Goal: Transaction & Acquisition: Book appointment/travel/reservation

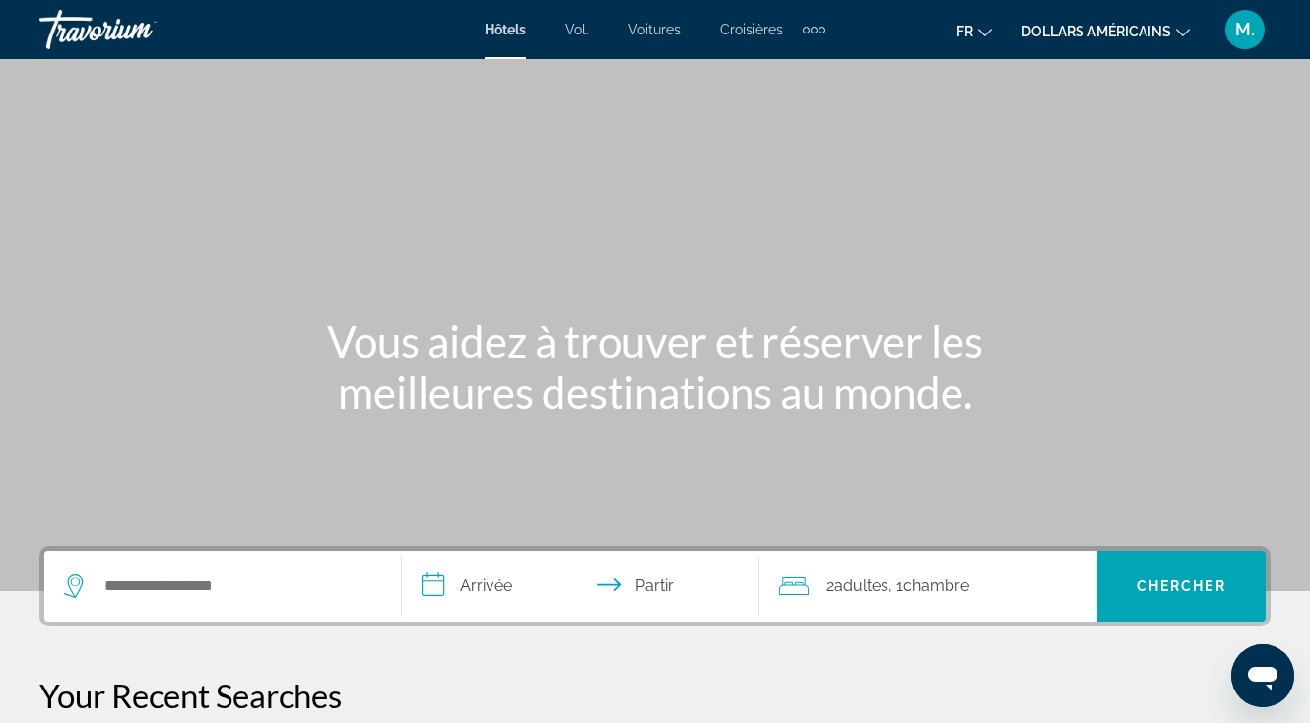
click at [840, 122] on div "Contenu principal" at bounding box center [655, 295] width 1310 height 591
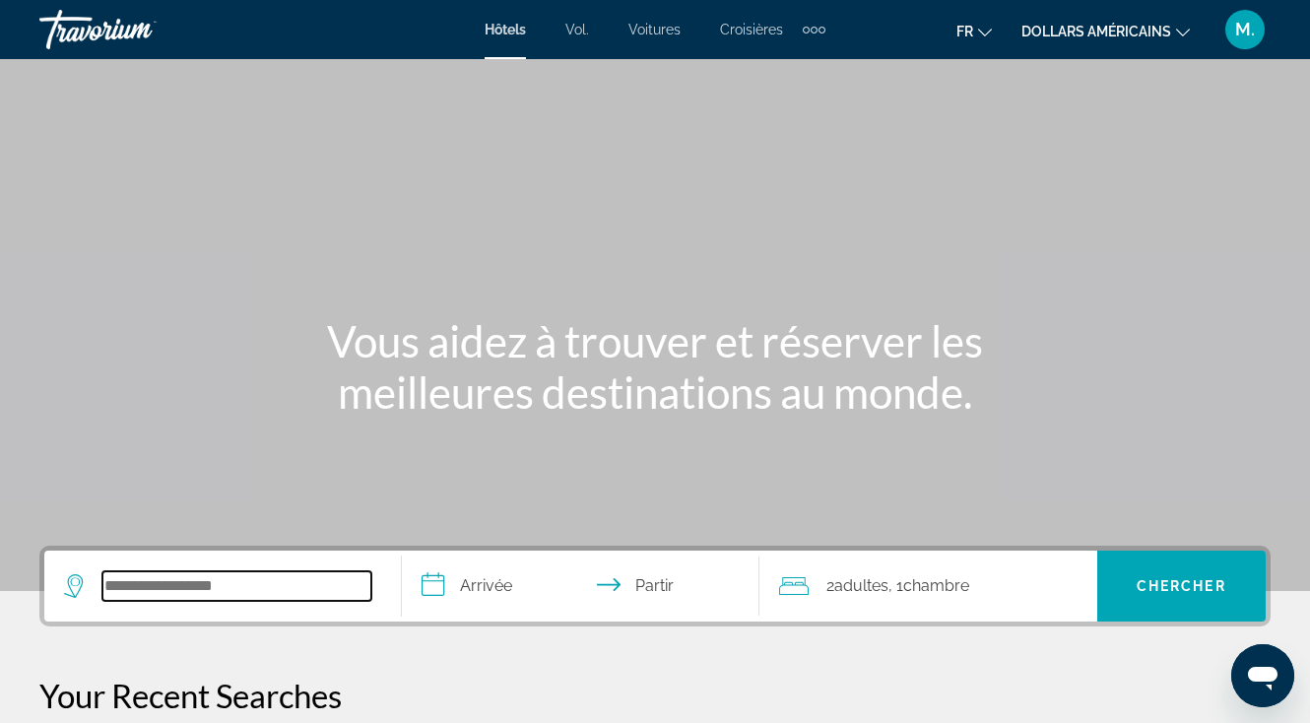
click at [158, 571] on input "Widget de recherche" at bounding box center [236, 586] width 269 height 30
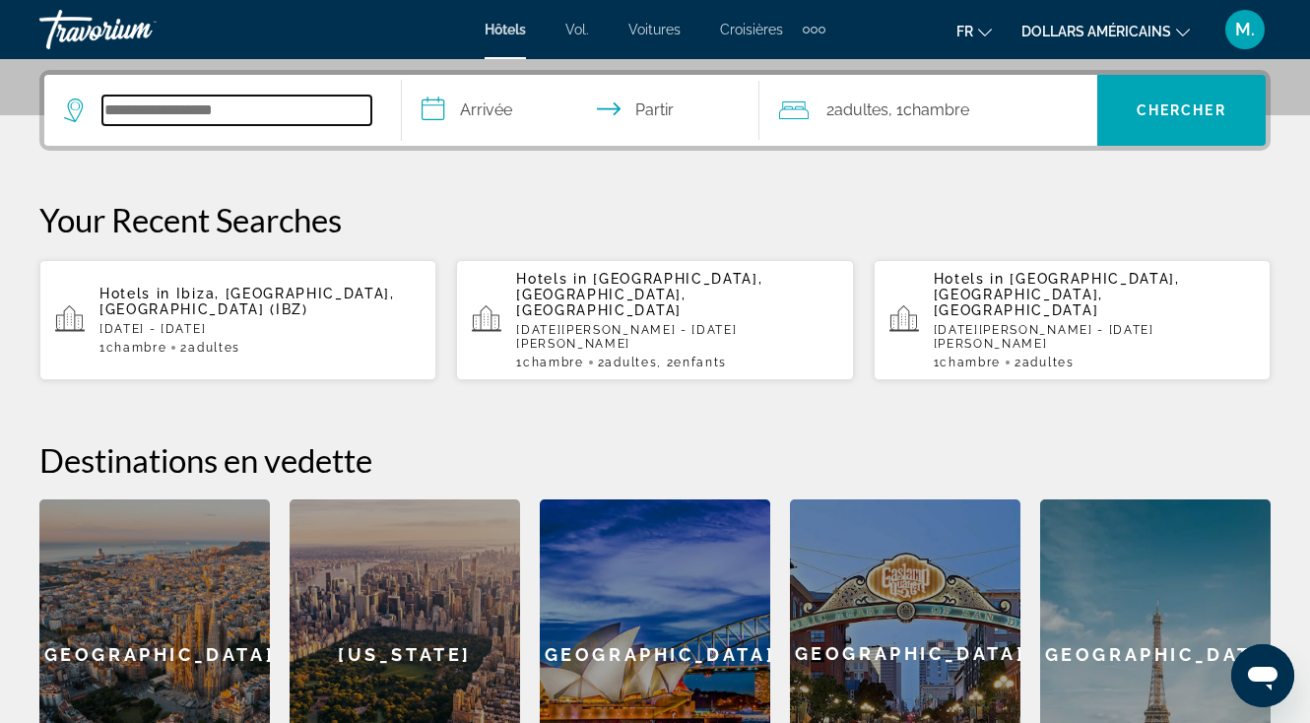
scroll to position [482, 0]
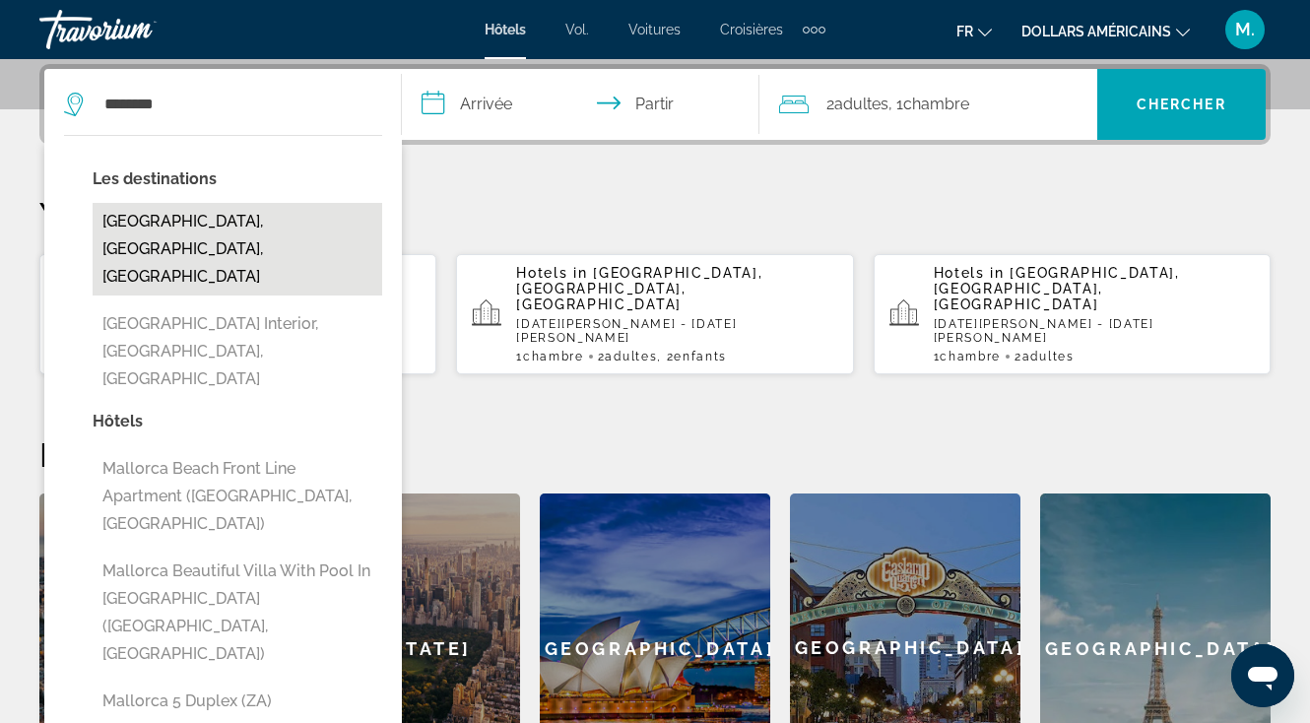
click at [243, 234] on button "Mallorca Island, Balearic Islands, Spain" at bounding box center [238, 249] width 290 height 93
type input "**********"
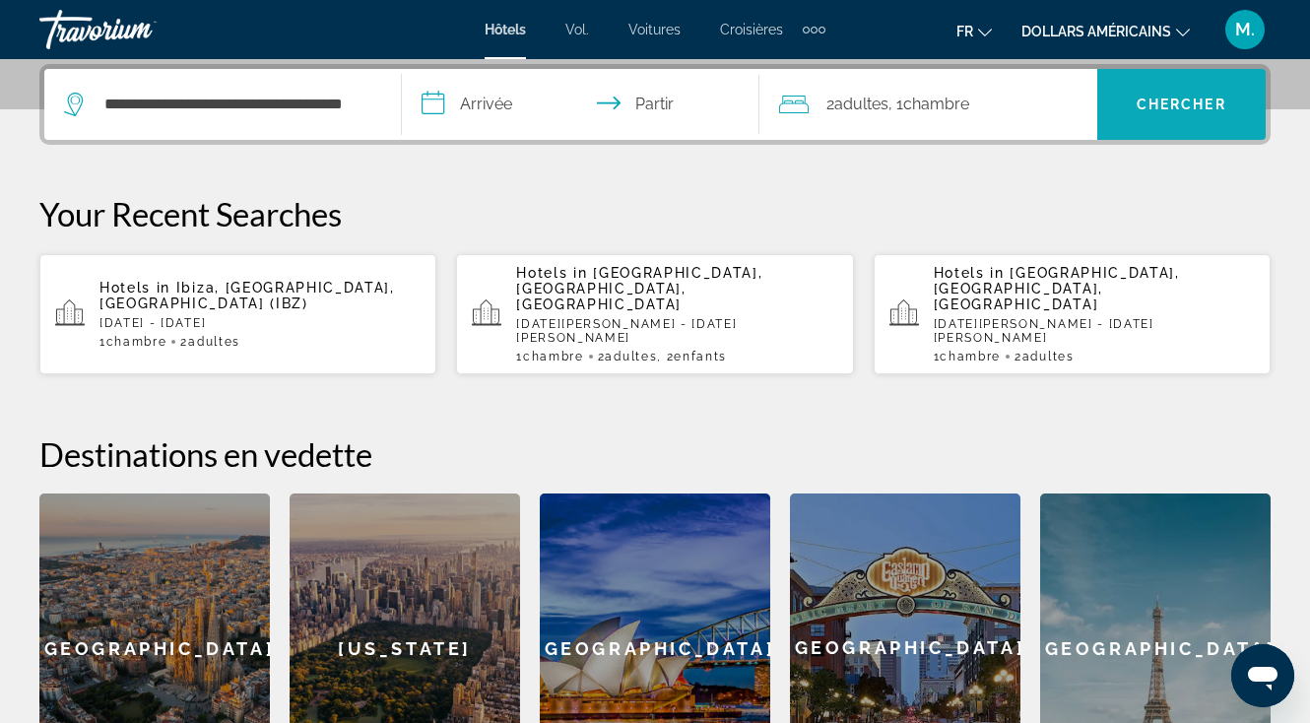
click at [1153, 95] on span "Widget de recherche" at bounding box center [1182, 104] width 168 height 47
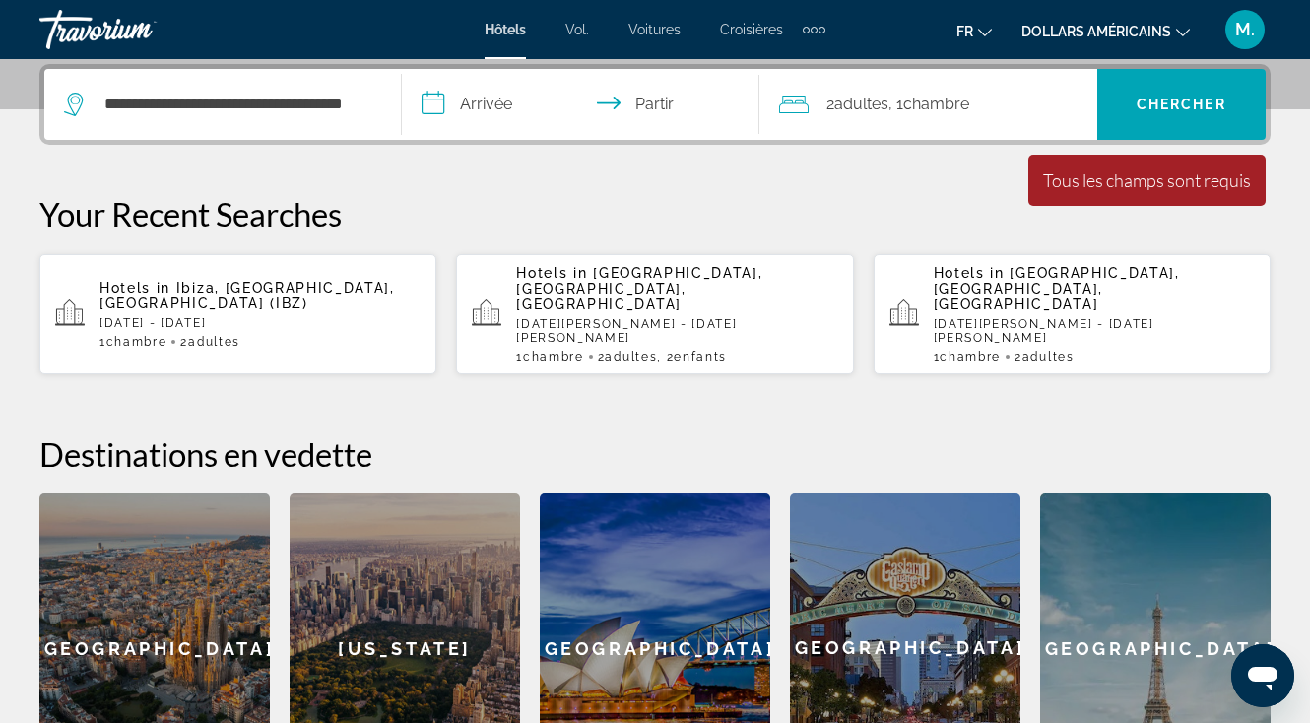
click at [511, 94] on input "**********" at bounding box center [585, 107] width 366 height 77
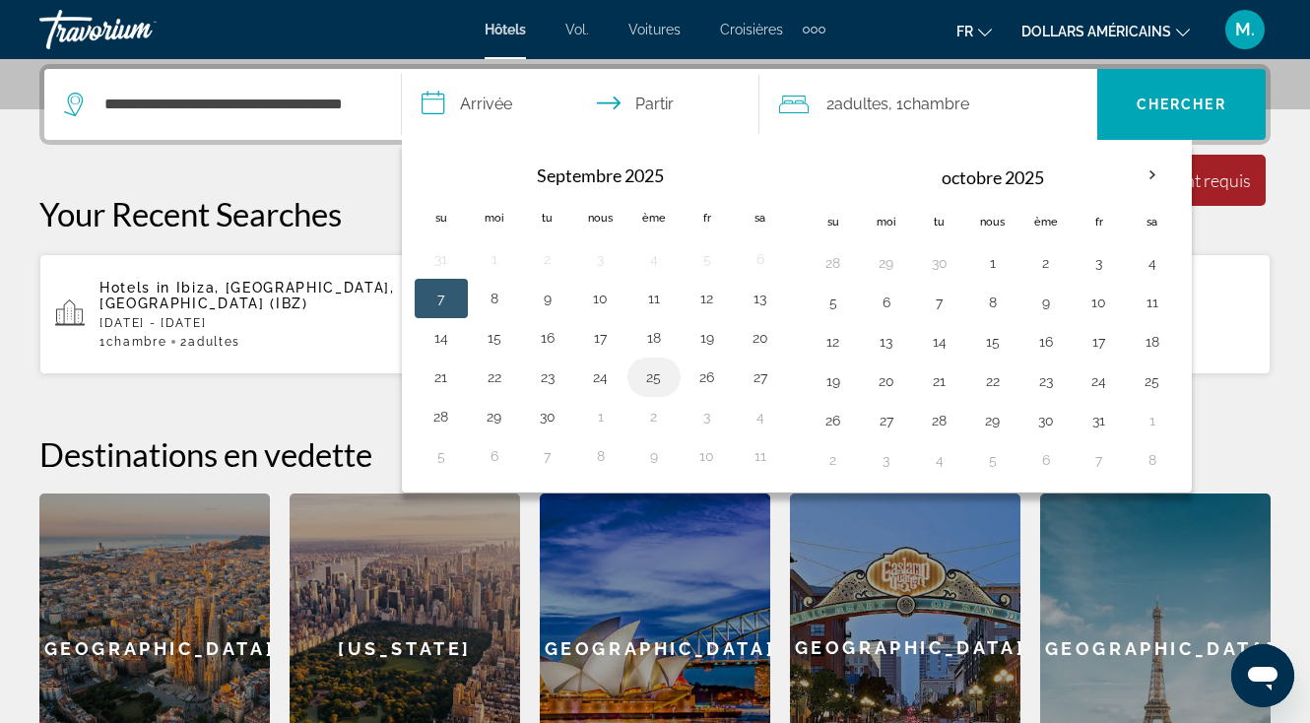
click at [650, 378] on button "25" at bounding box center [654, 378] width 32 height 28
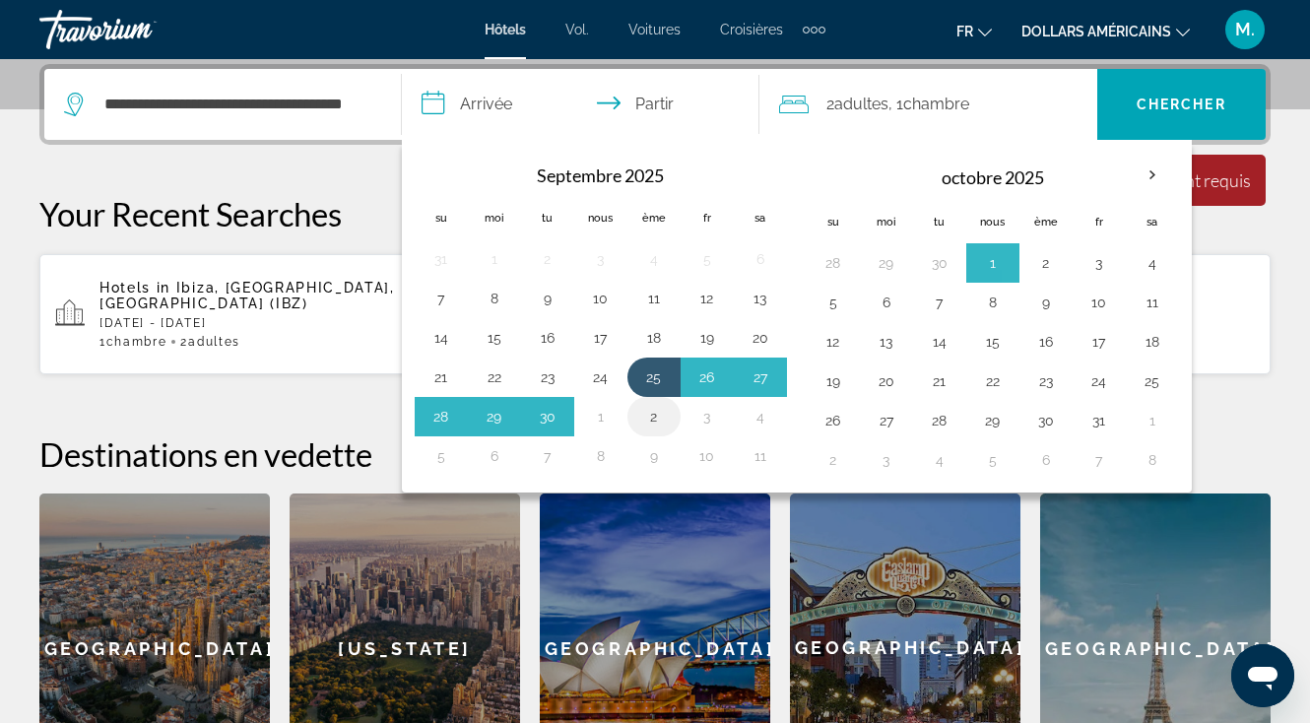
click at [665, 416] on button "2" at bounding box center [654, 417] width 32 height 28
type input "**********"
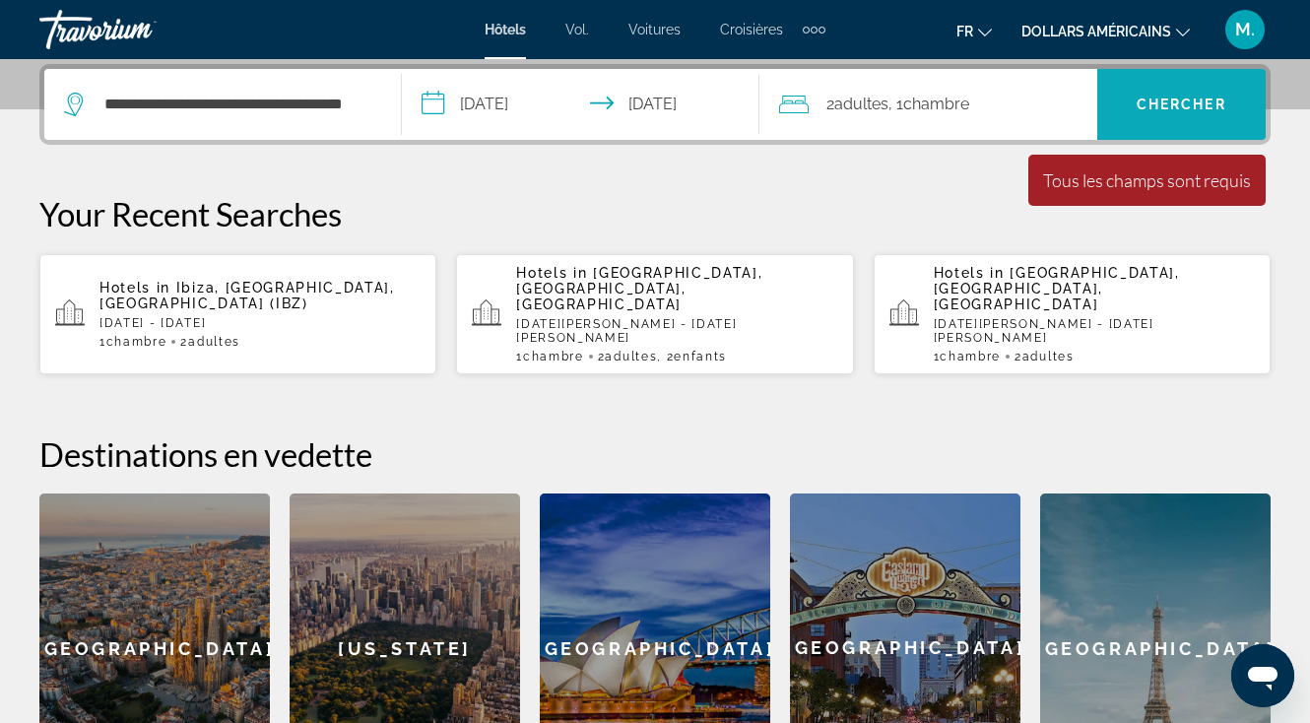
click at [1184, 102] on font "Chercher" at bounding box center [1182, 105] width 90 height 16
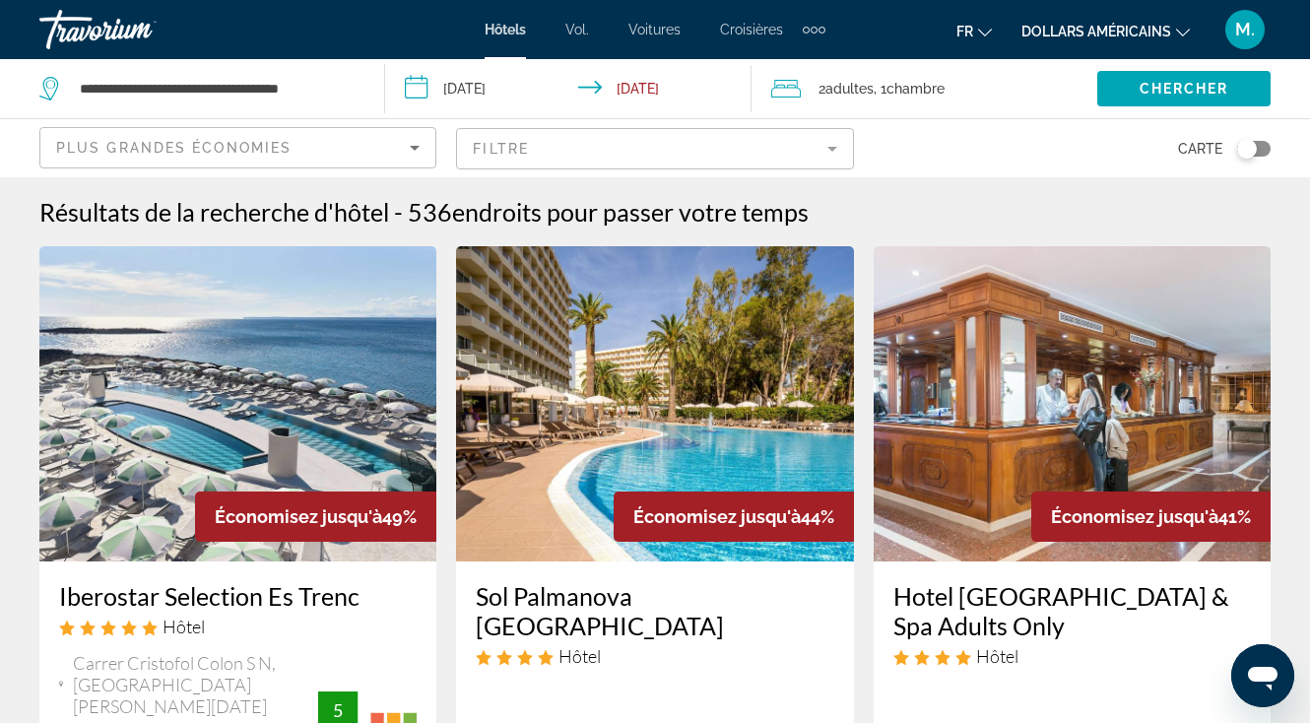
click at [835, 148] on mat-form-field "Filtre" at bounding box center [654, 148] width 397 height 41
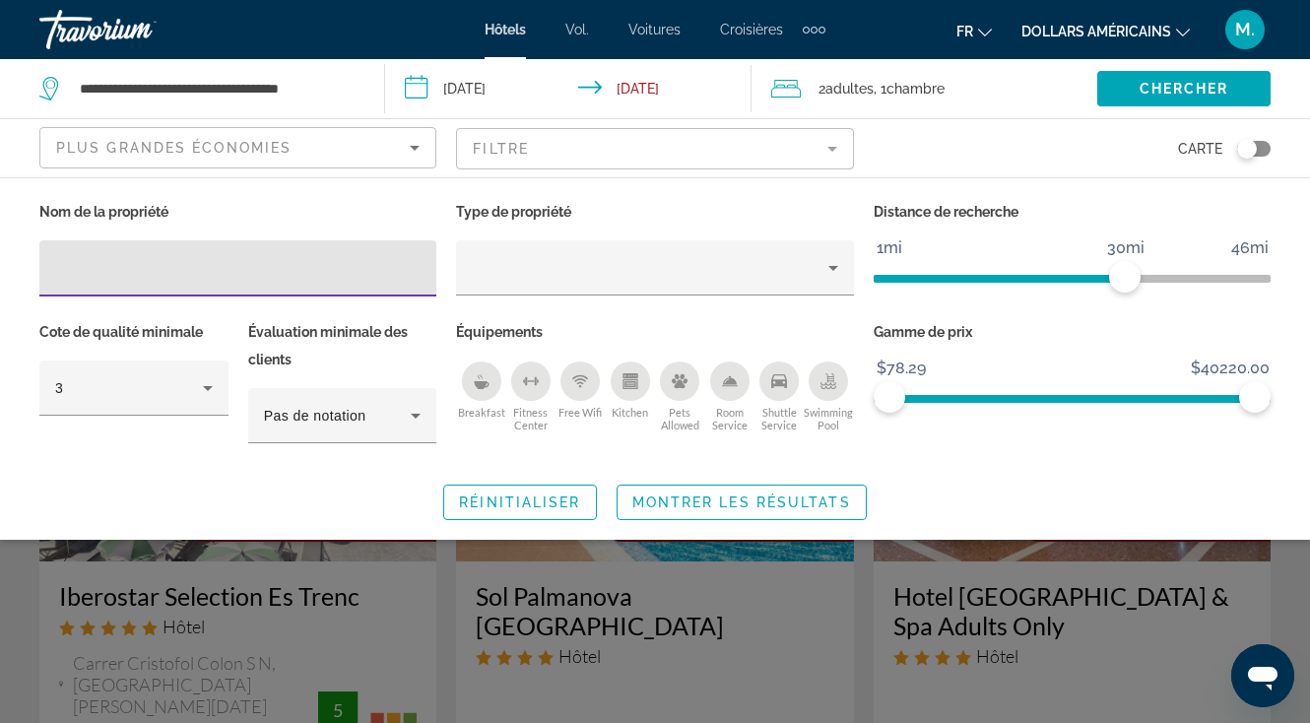
click at [408, 129] on div "Plus grandes économies" at bounding box center [238, 155] width 364 height 55
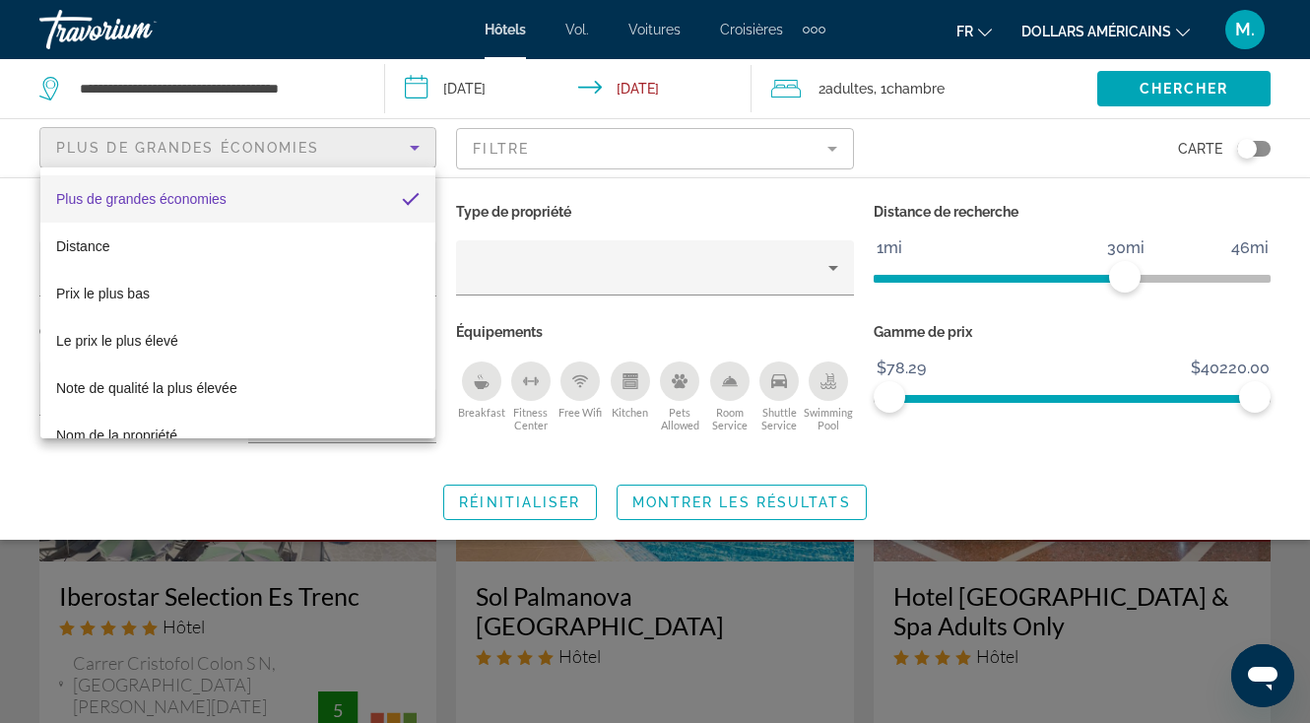
click at [458, 193] on div at bounding box center [655, 361] width 1310 height 723
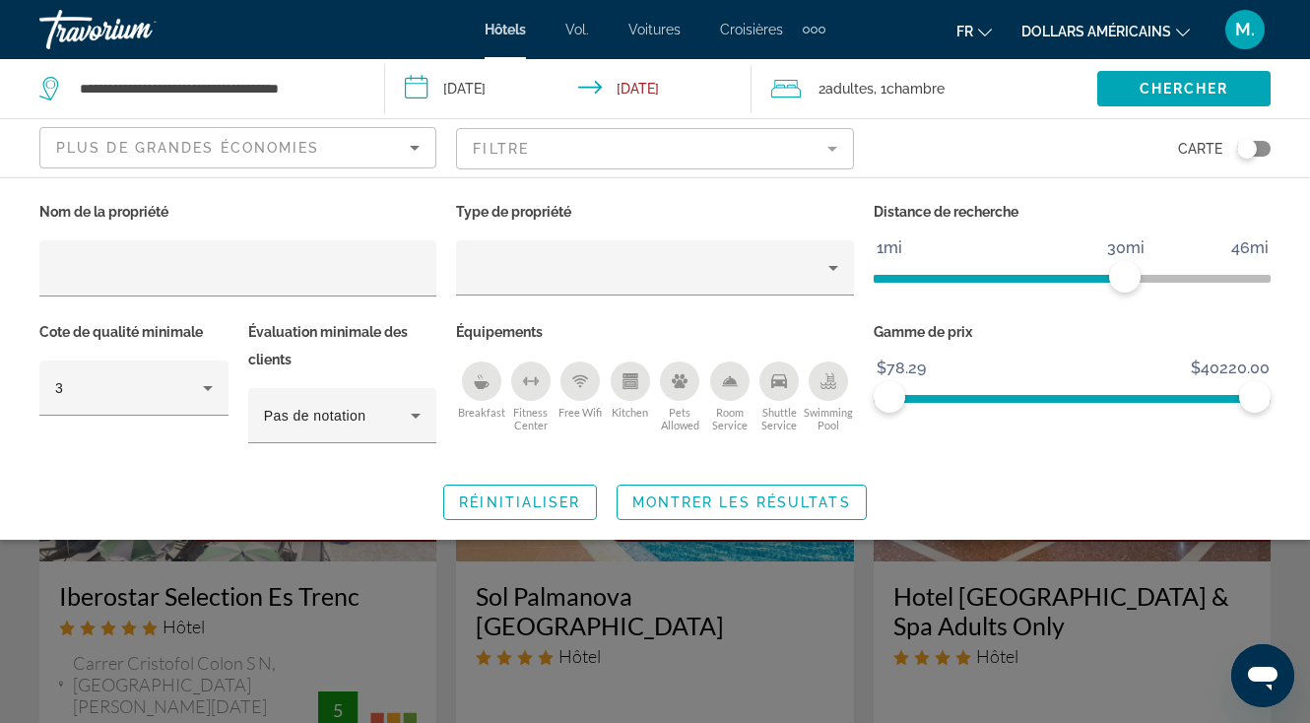
click at [393, 145] on div "Plus de grandes économies" at bounding box center [233, 148] width 354 height 24
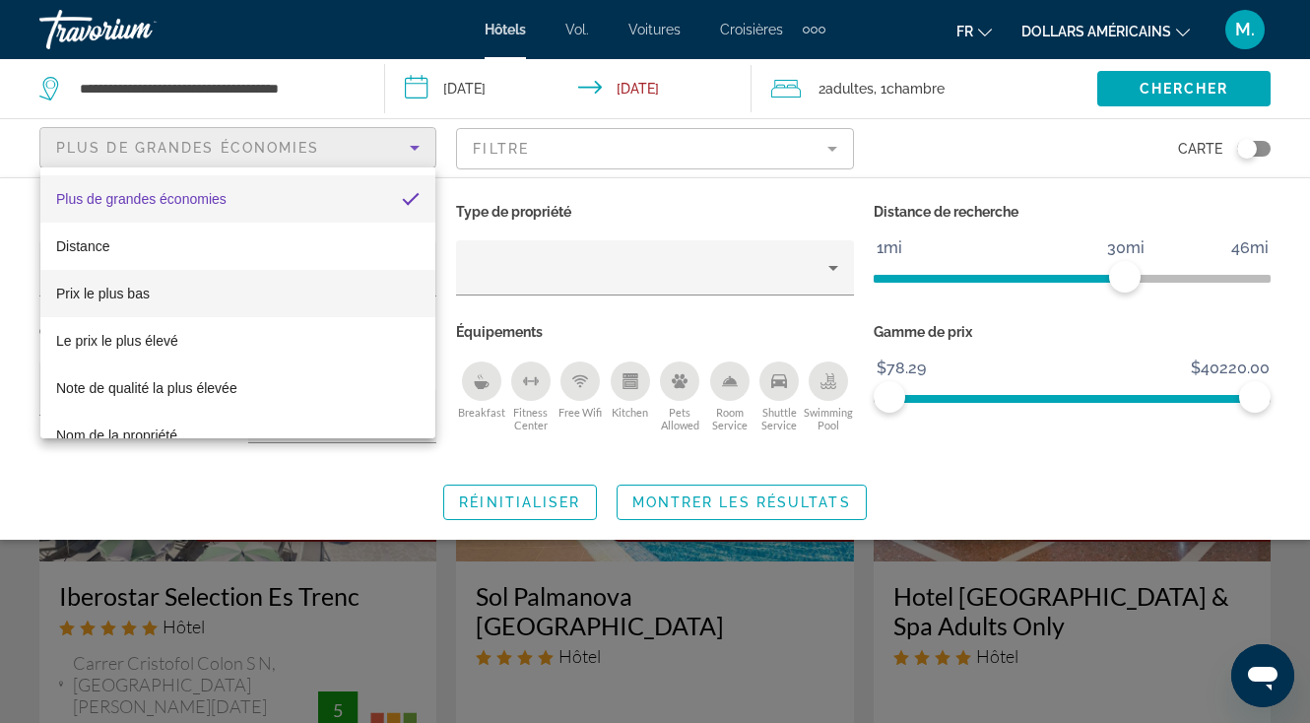
click at [211, 297] on mat-option "Prix ​​le plus bas" at bounding box center [237, 293] width 395 height 47
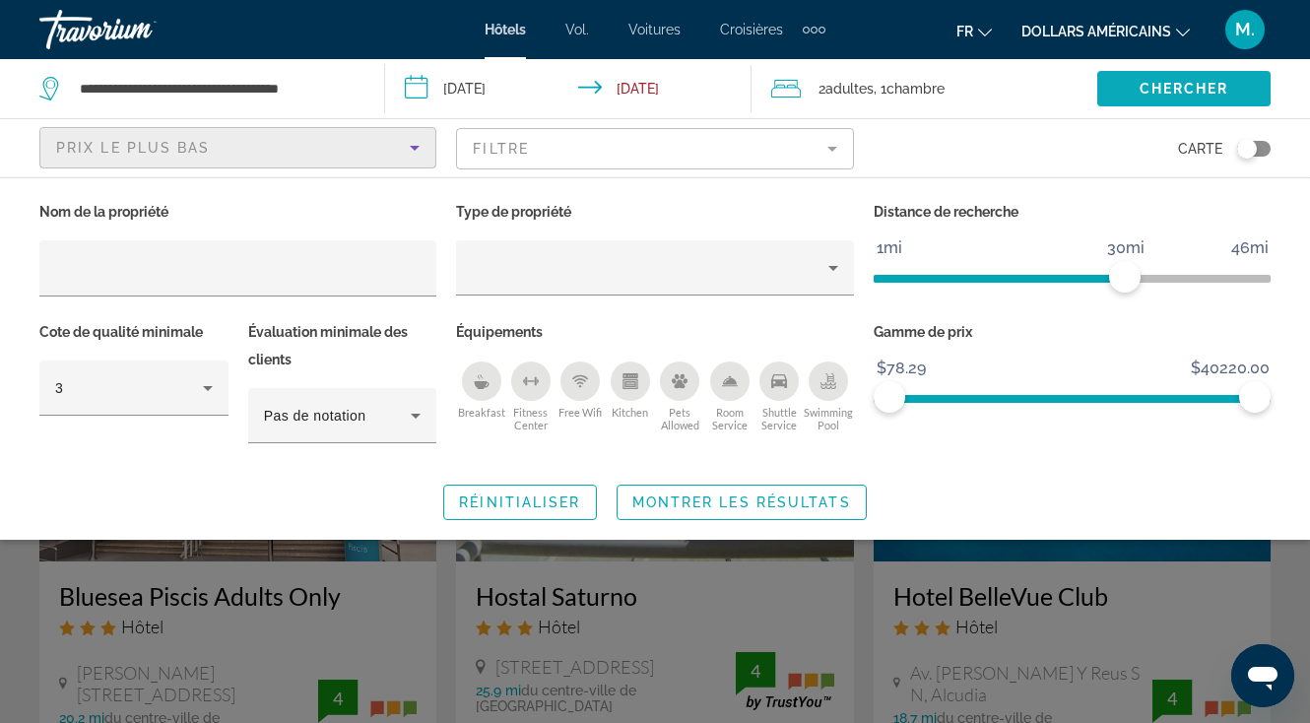
click at [1207, 96] on span "Chercher" at bounding box center [1185, 89] width 90 height 16
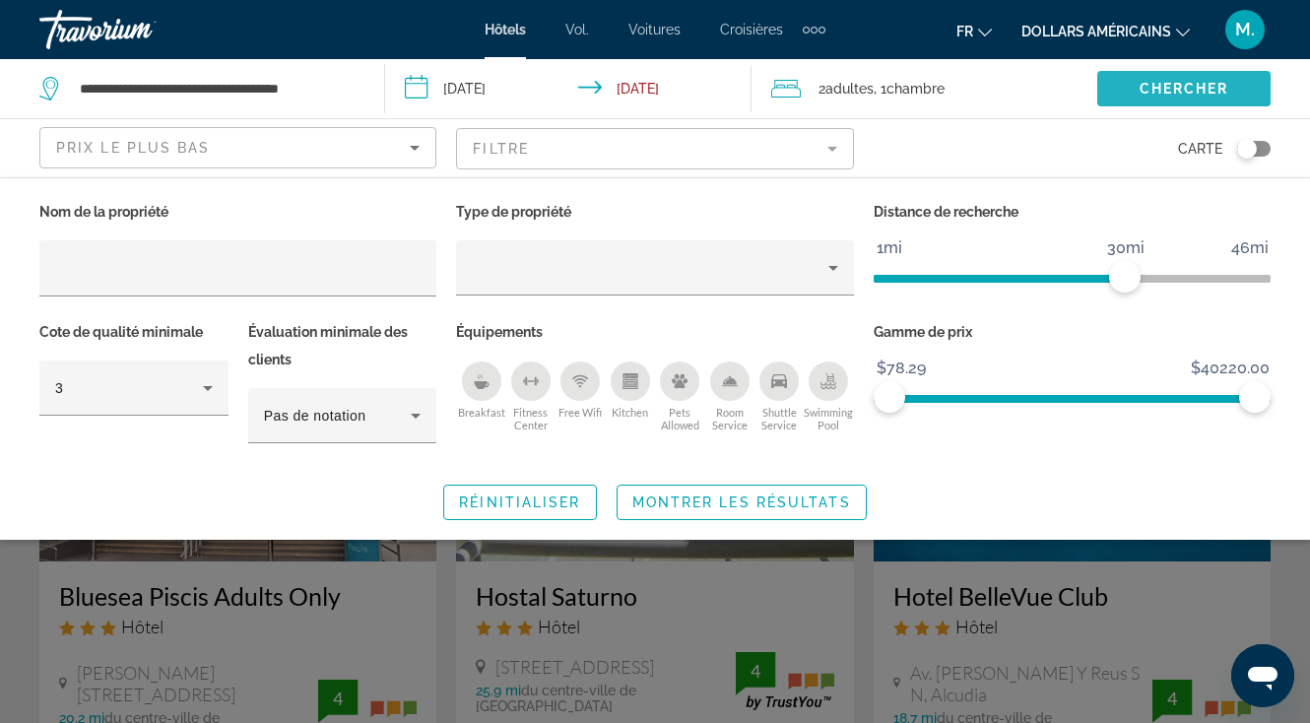
click at [1205, 82] on span "Chercher" at bounding box center [1185, 89] width 90 height 16
click at [1166, 89] on span "Chercher" at bounding box center [1185, 89] width 90 height 16
click at [968, 616] on div "Search widget" at bounding box center [655, 510] width 1310 height 428
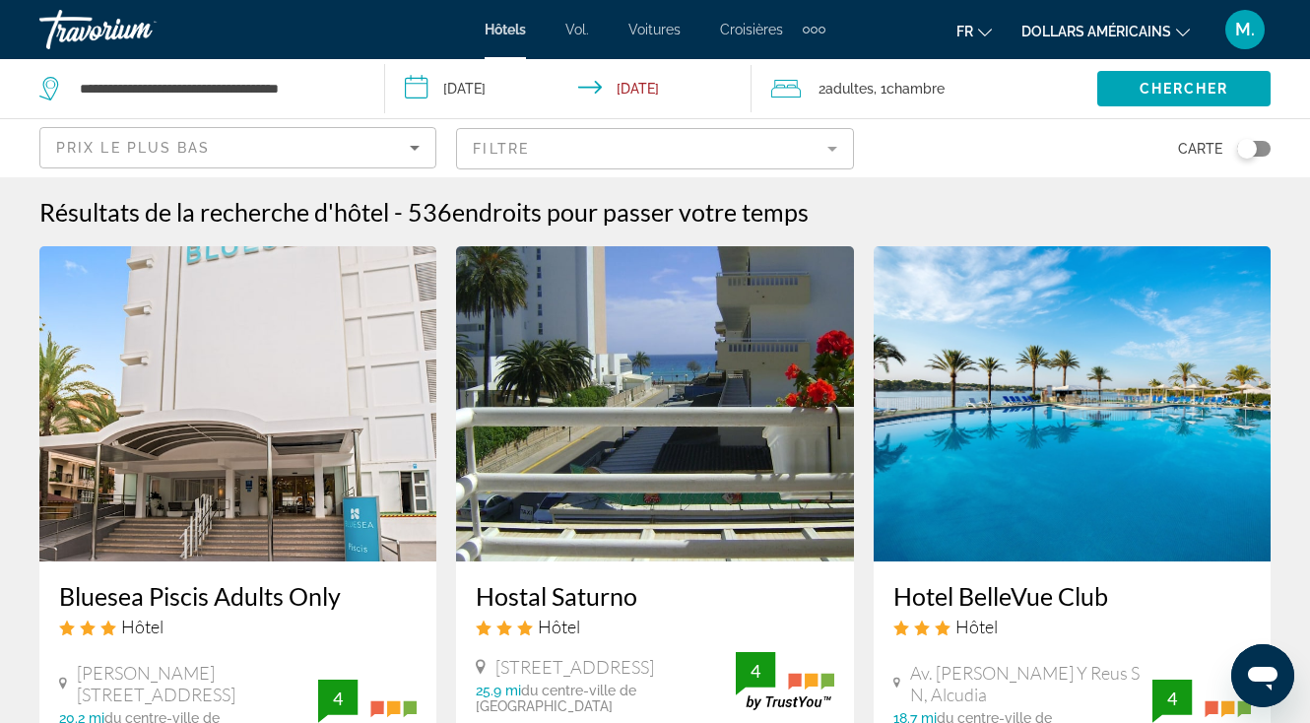
click at [632, 143] on mat-form-field "Filtre" at bounding box center [654, 148] width 397 height 41
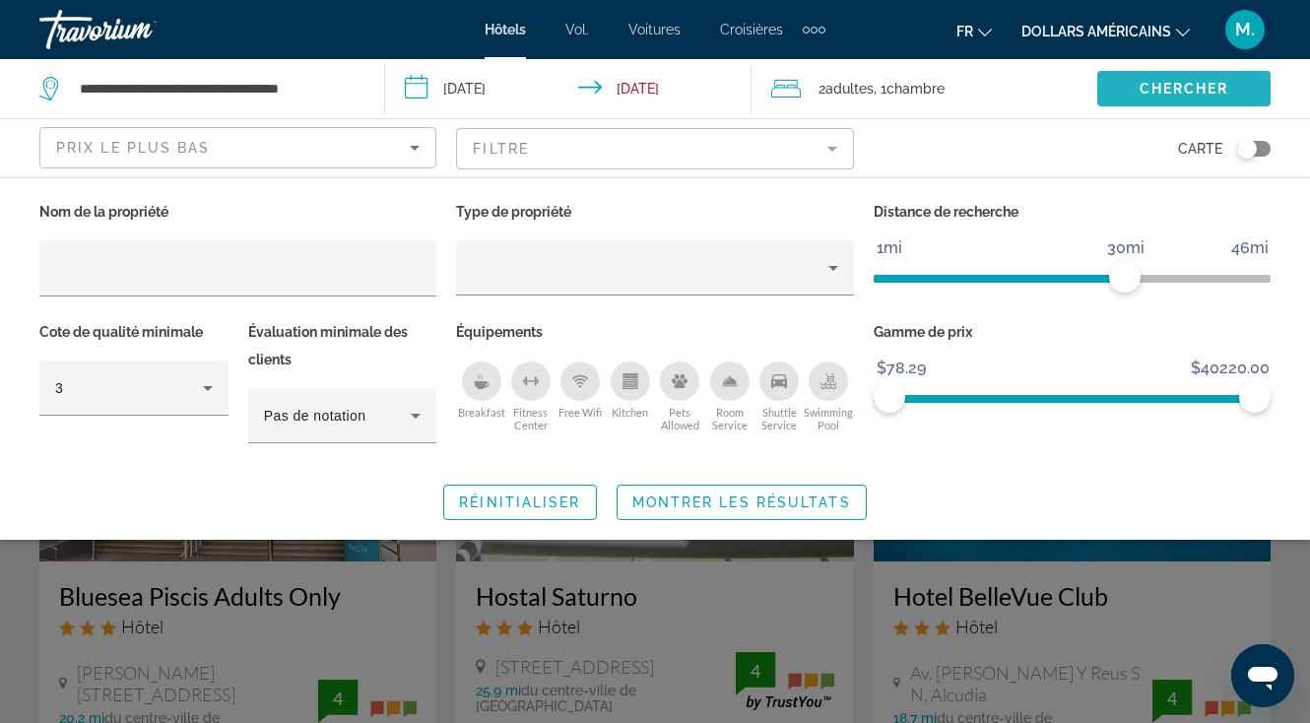
click at [1236, 85] on span "Search widget" at bounding box center [1184, 88] width 173 height 47
click at [721, 601] on div "Search widget" at bounding box center [655, 510] width 1310 height 428
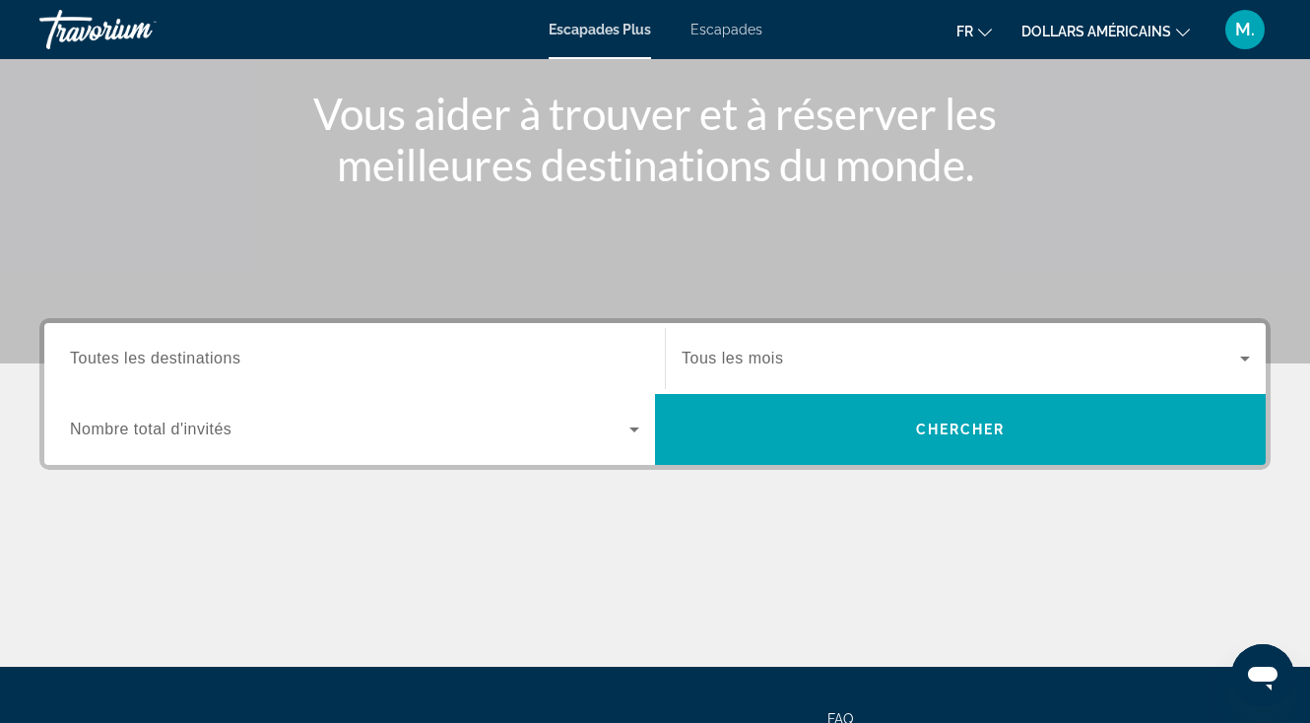
click at [334, 367] on input "Destination Toutes les destinations" at bounding box center [354, 360] width 569 height 24
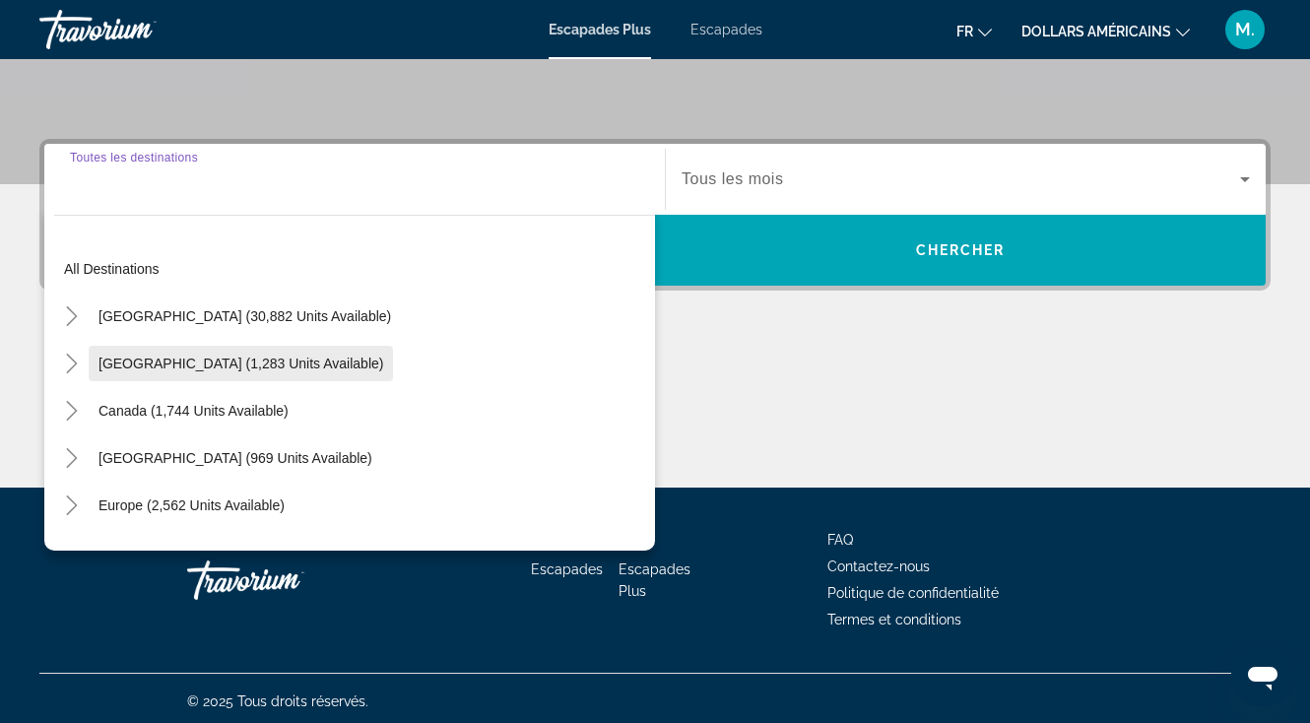
scroll to position [413, 0]
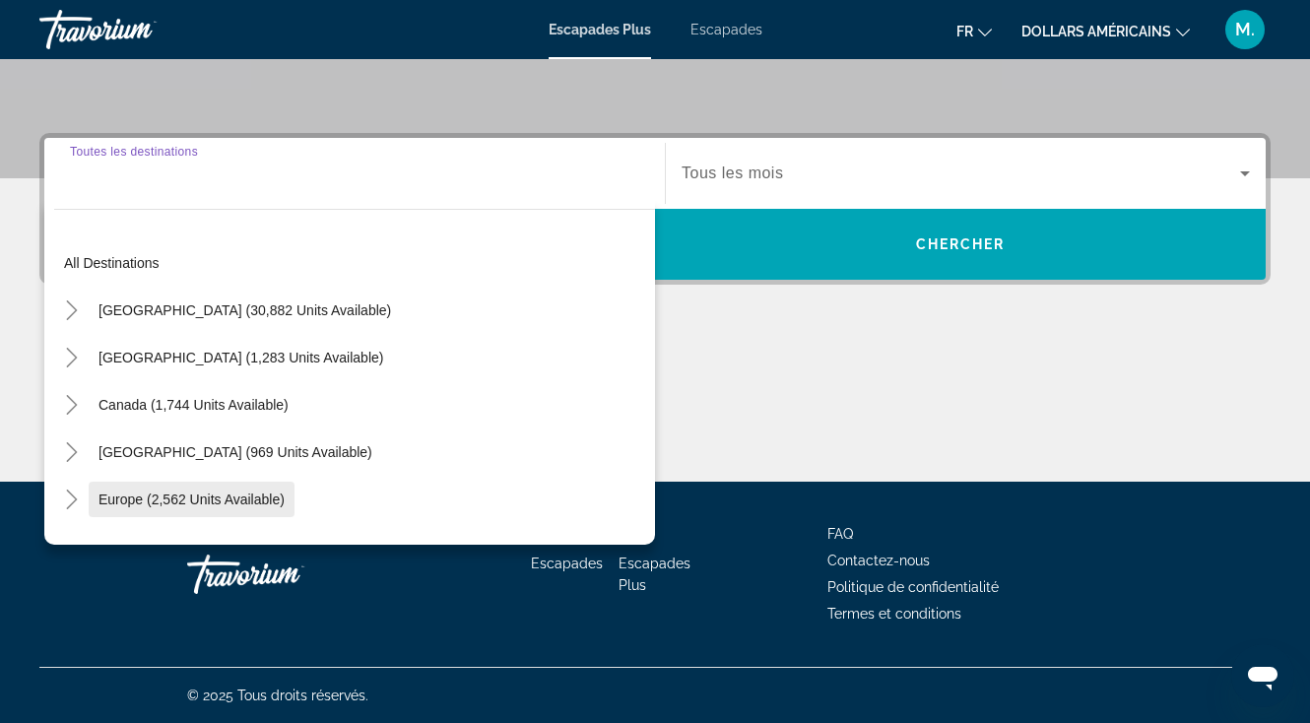
click at [194, 515] on span "Widget de recherche" at bounding box center [192, 499] width 206 height 47
type input "**********"
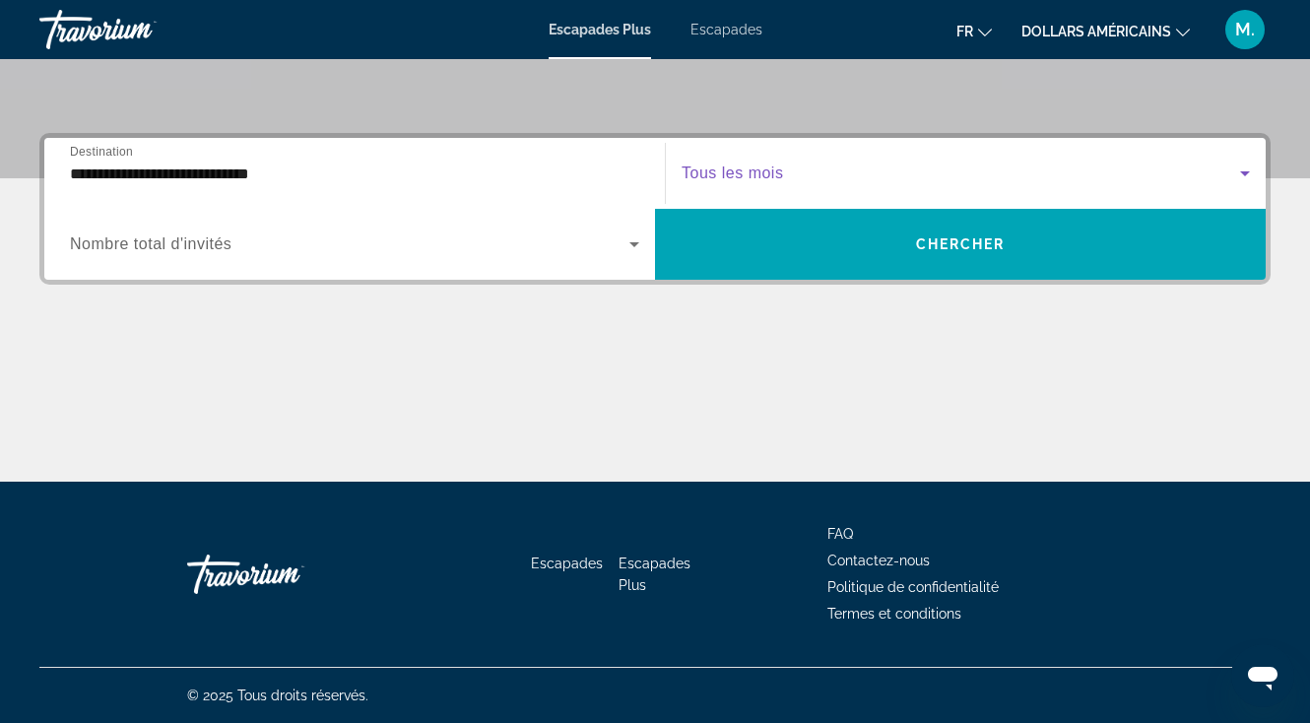
click at [818, 164] on span "Widget de recherche" at bounding box center [961, 174] width 559 height 24
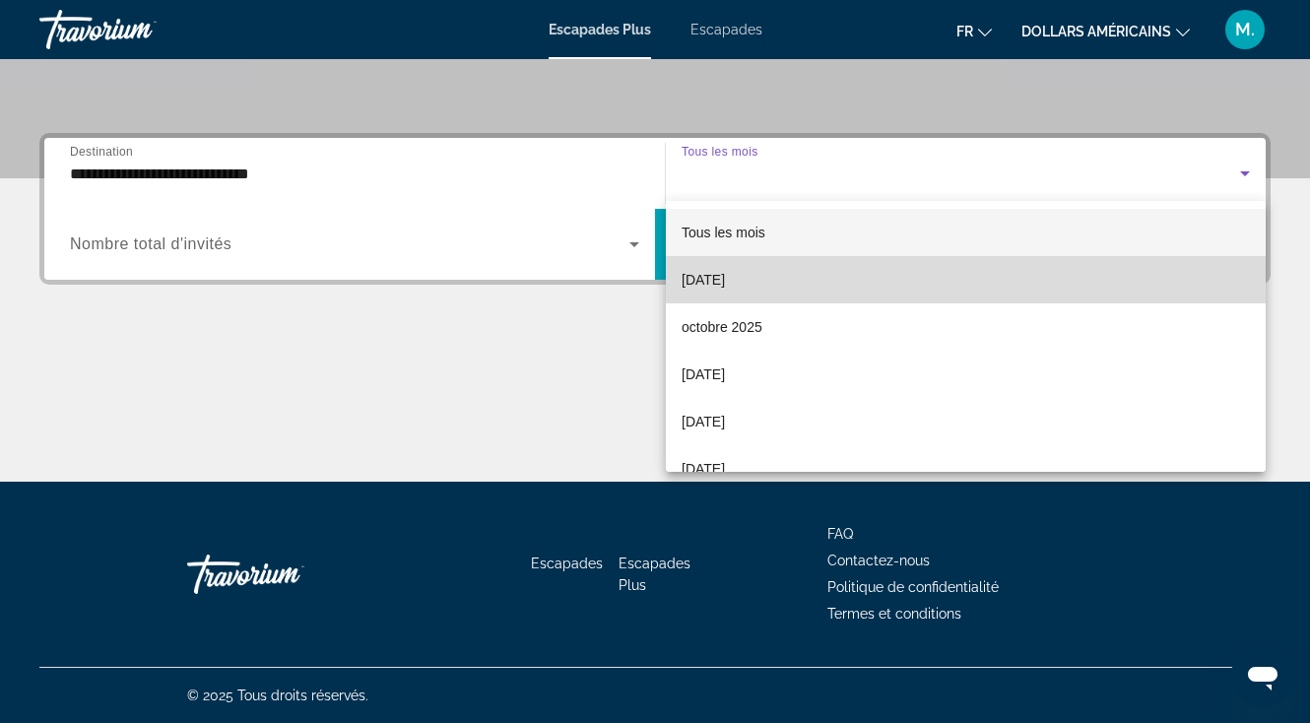
click at [788, 278] on mat-option "[DATE]" at bounding box center [966, 279] width 600 height 47
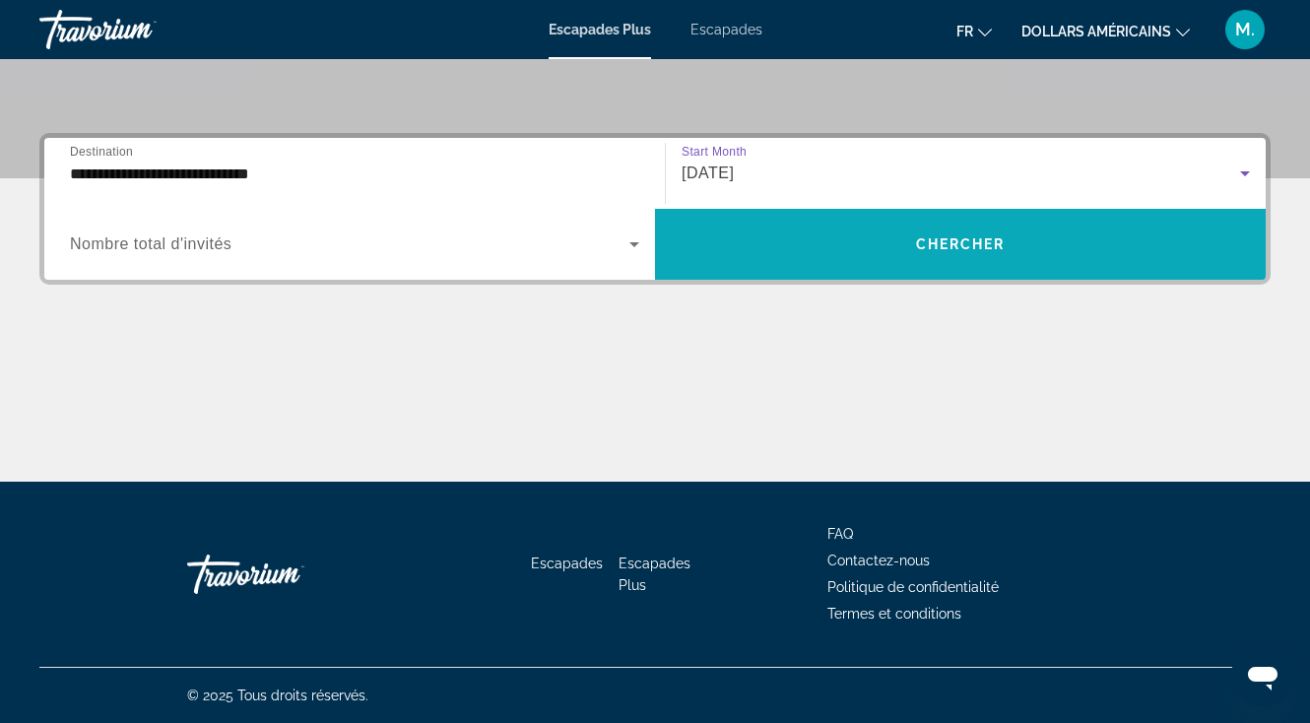
click at [871, 250] on span "Widget de recherche" at bounding box center [960, 244] width 611 height 47
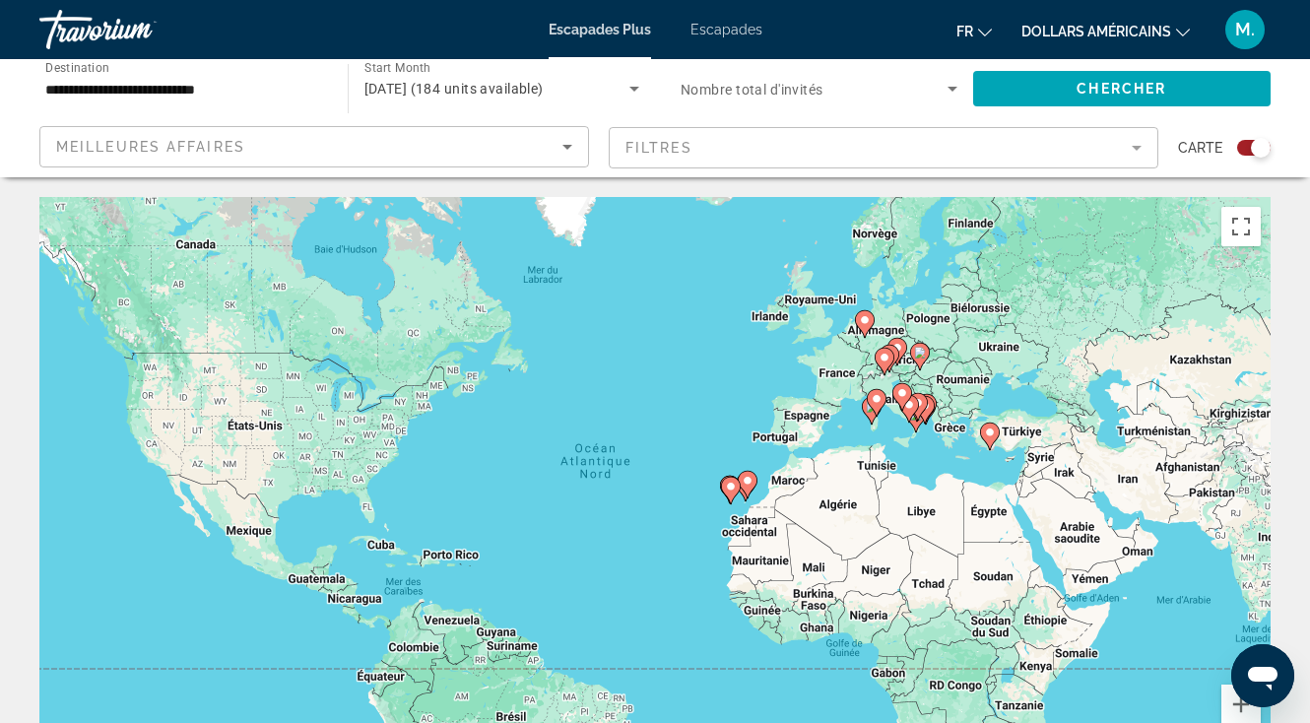
click at [171, 95] on input "**********" at bounding box center [183, 90] width 277 height 24
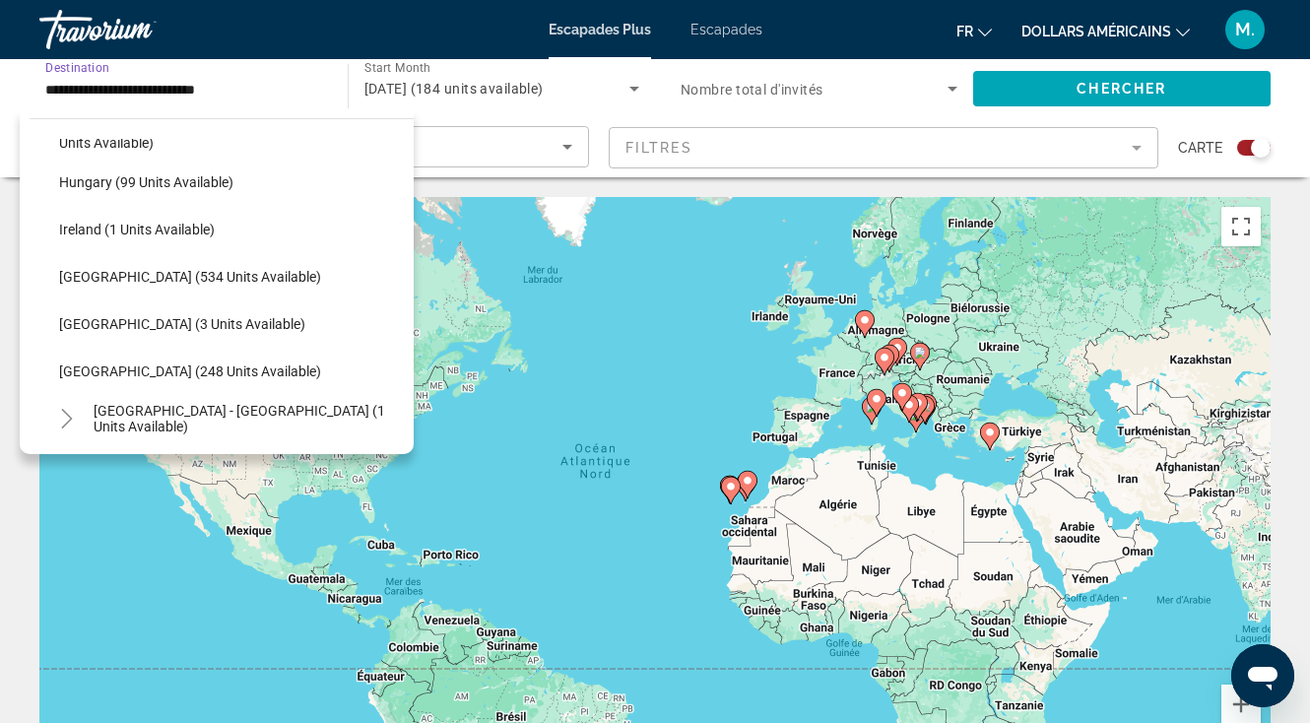
scroll to position [655, 0]
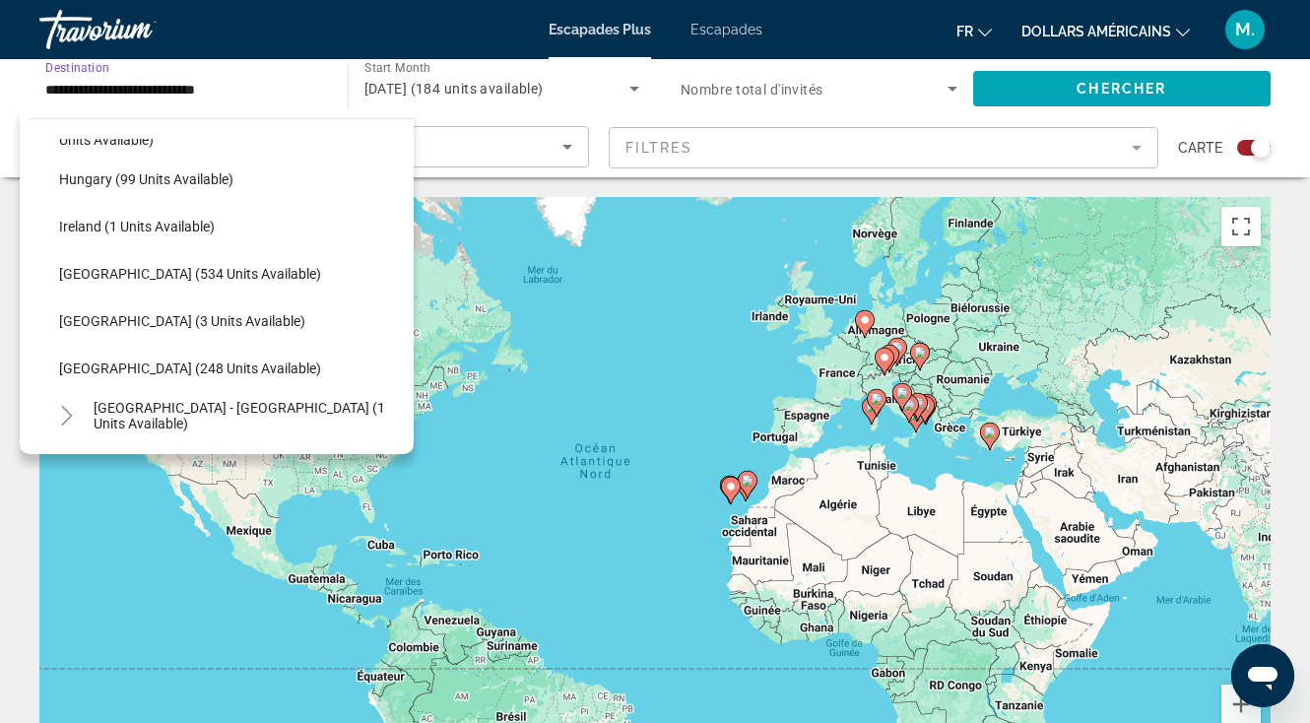
click at [173, 366] on span "[GEOGRAPHIC_DATA] (248 units available)" at bounding box center [190, 369] width 262 height 16
type input "**********"
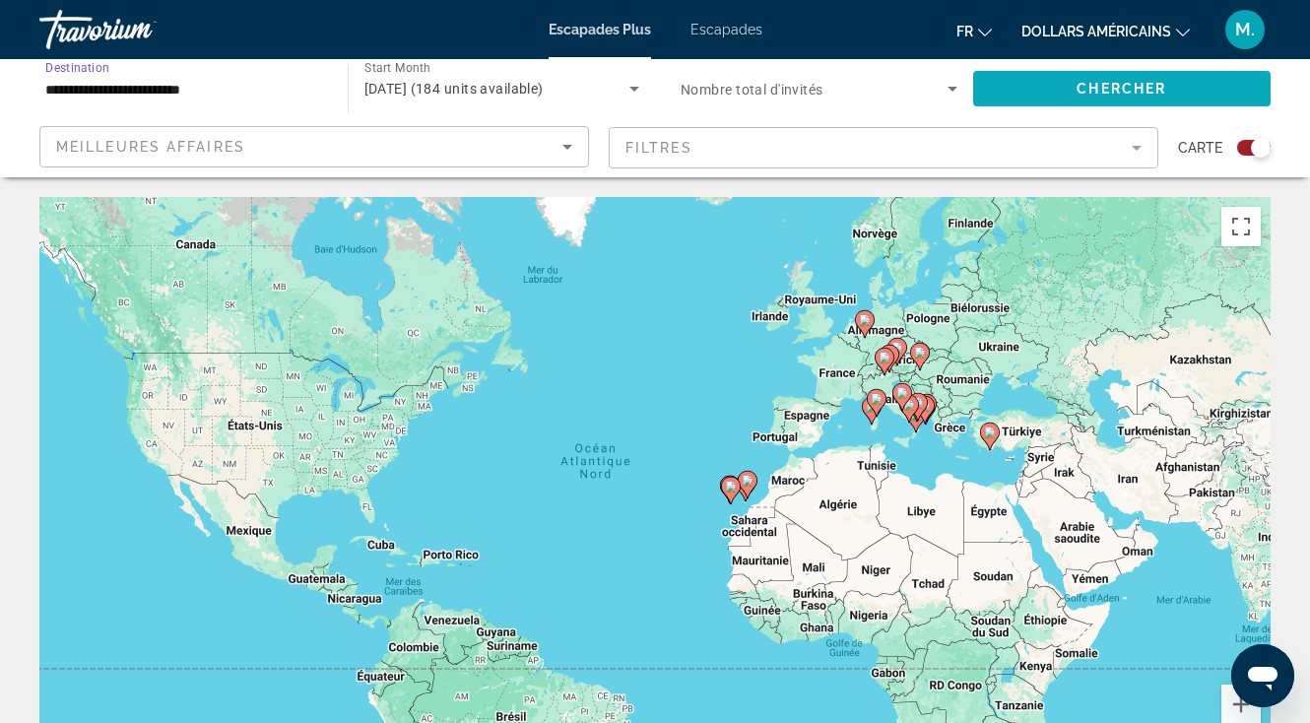
click at [1192, 101] on span "Search widget" at bounding box center [1122, 88] width 299 height 47
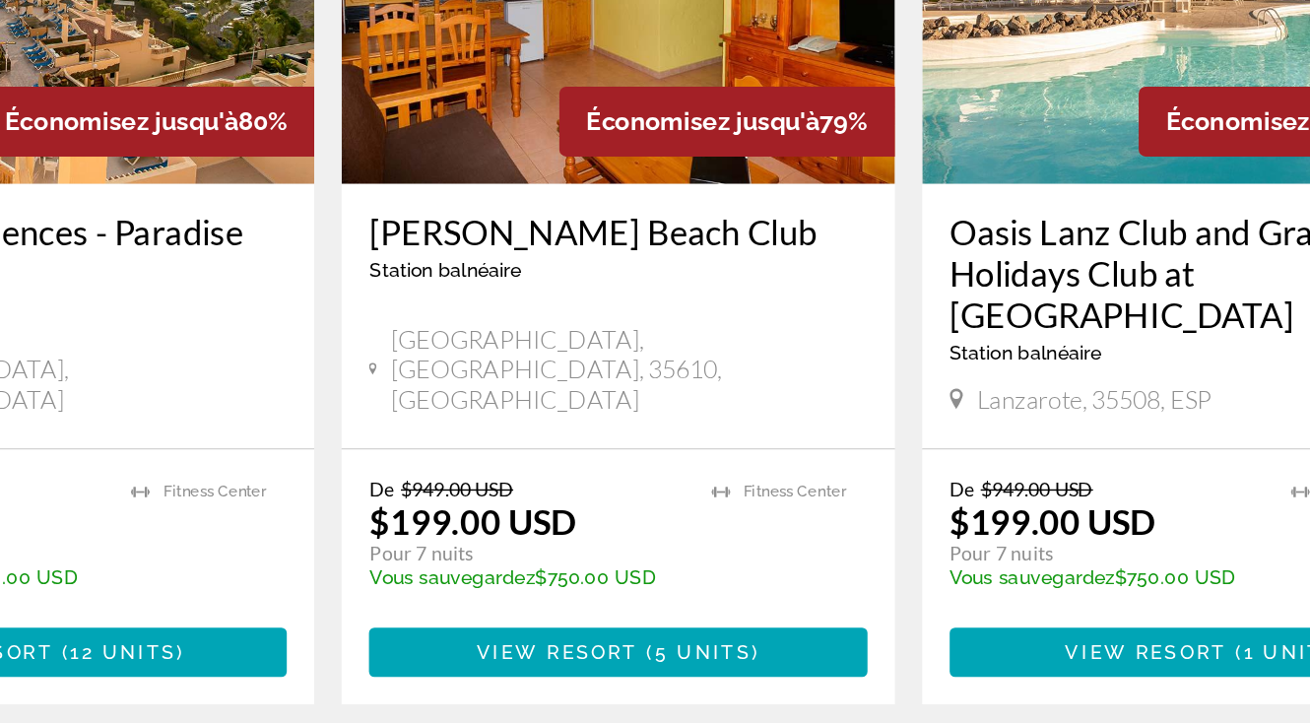
scroll to position [850, 0]
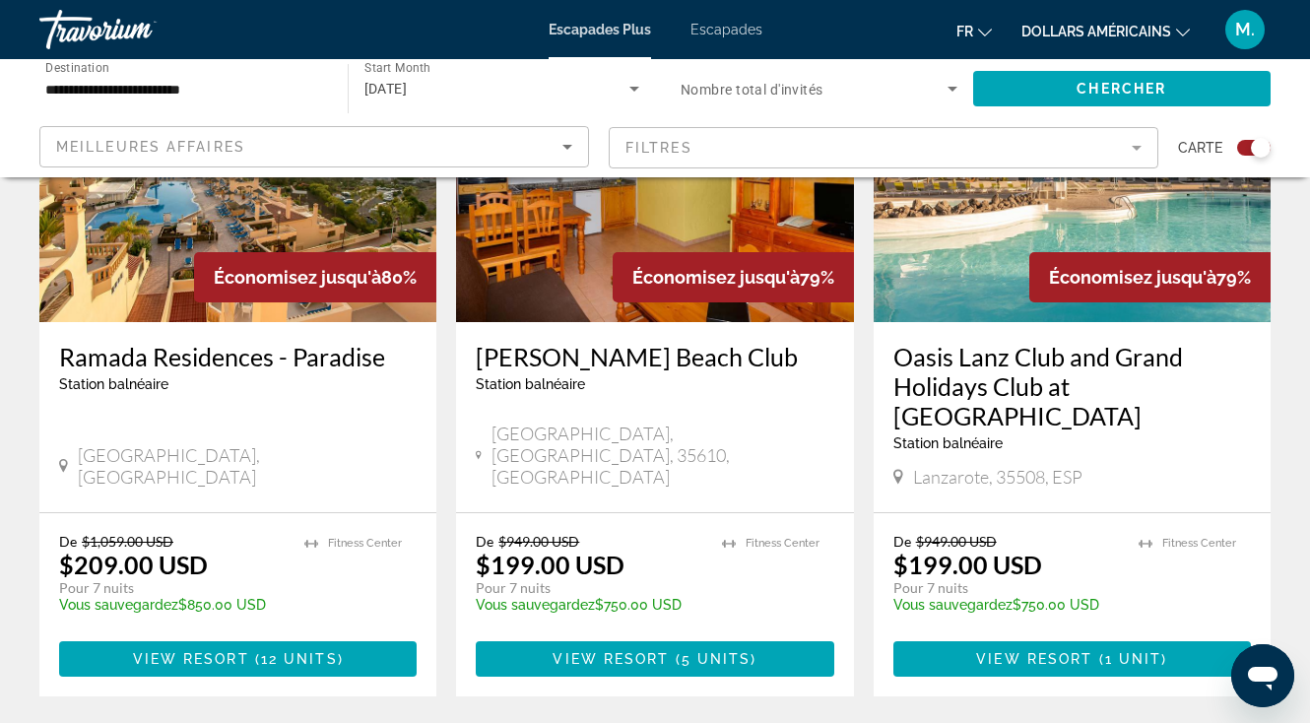
click at [809, 135] on mat-form-field "Filtres" at bounding box center [884, 147] width 550 height 41
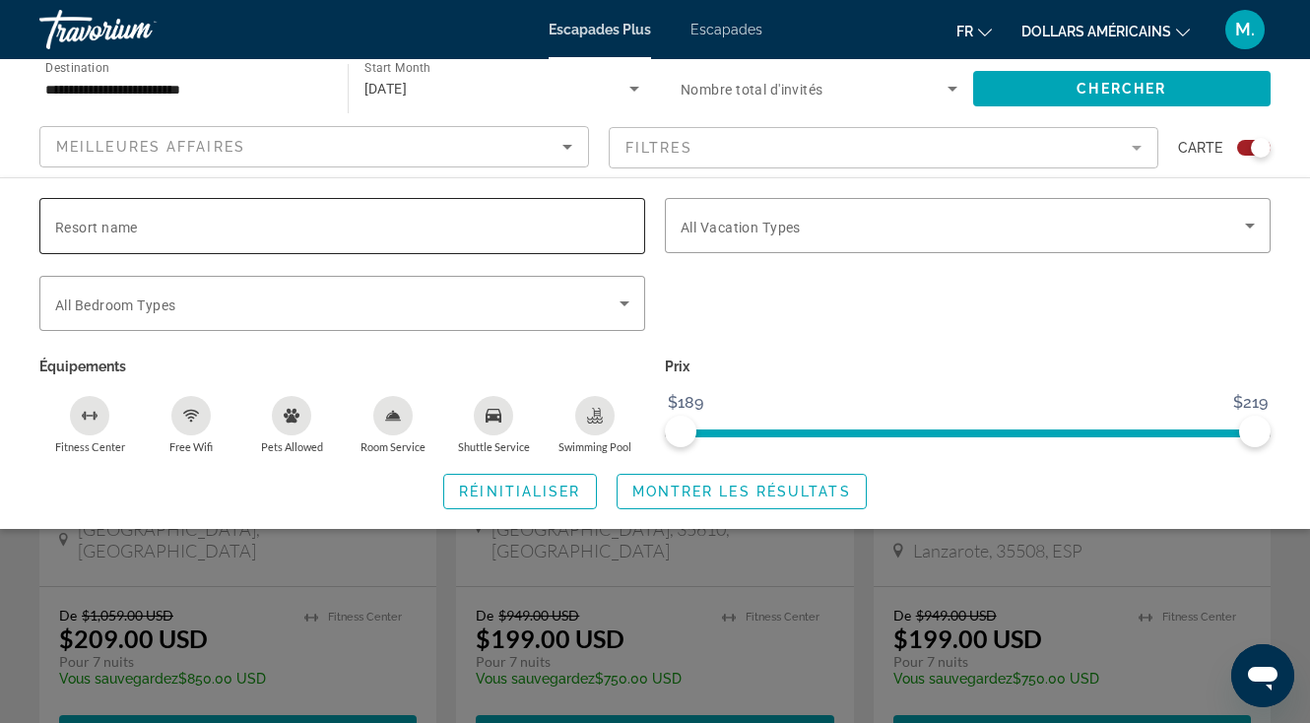
scroll to position [770, 0]
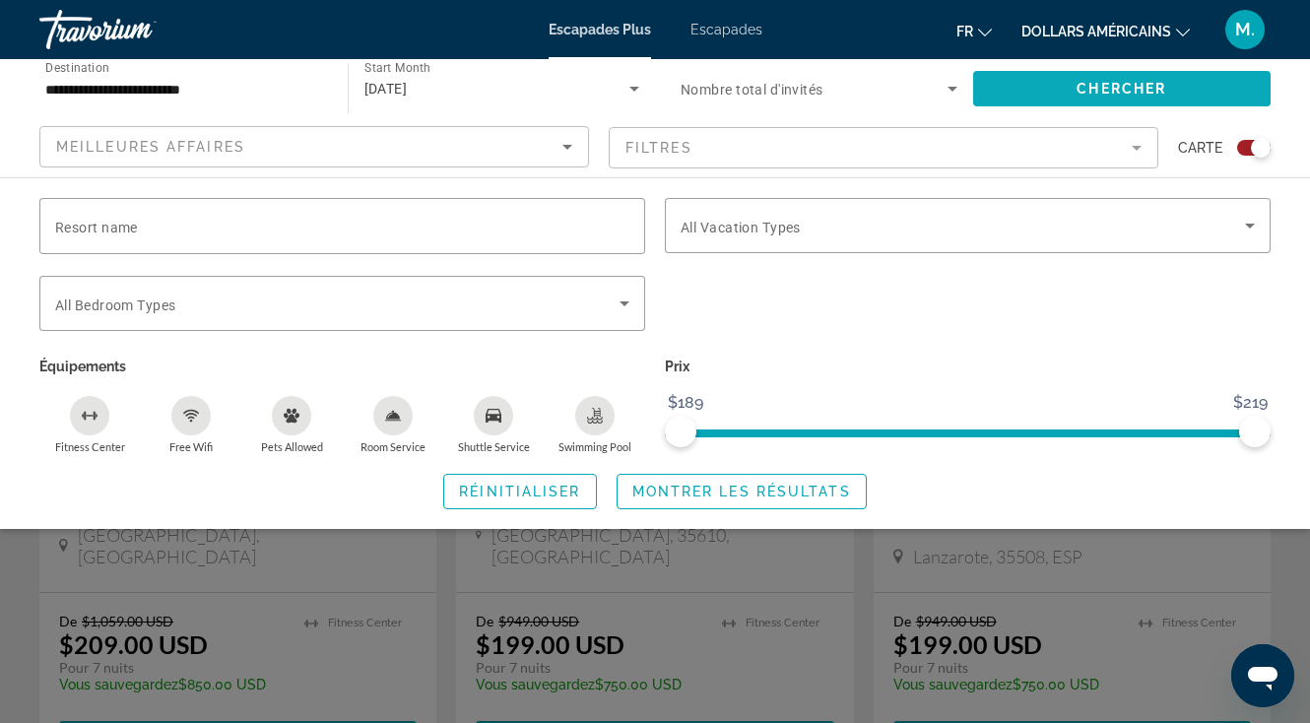
click at [1162, 96] on span "Chercher" at bounding box center [1122, 89] width 90 height 16
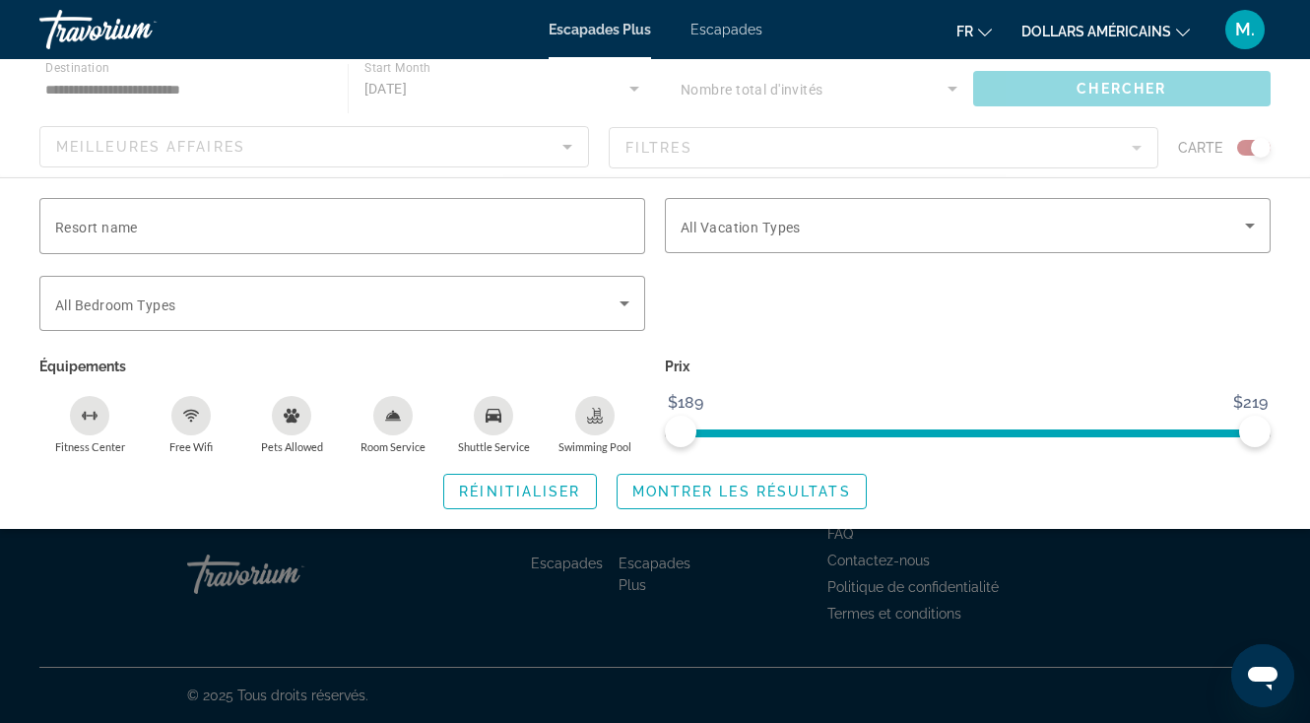
scroll to position [0, 0]
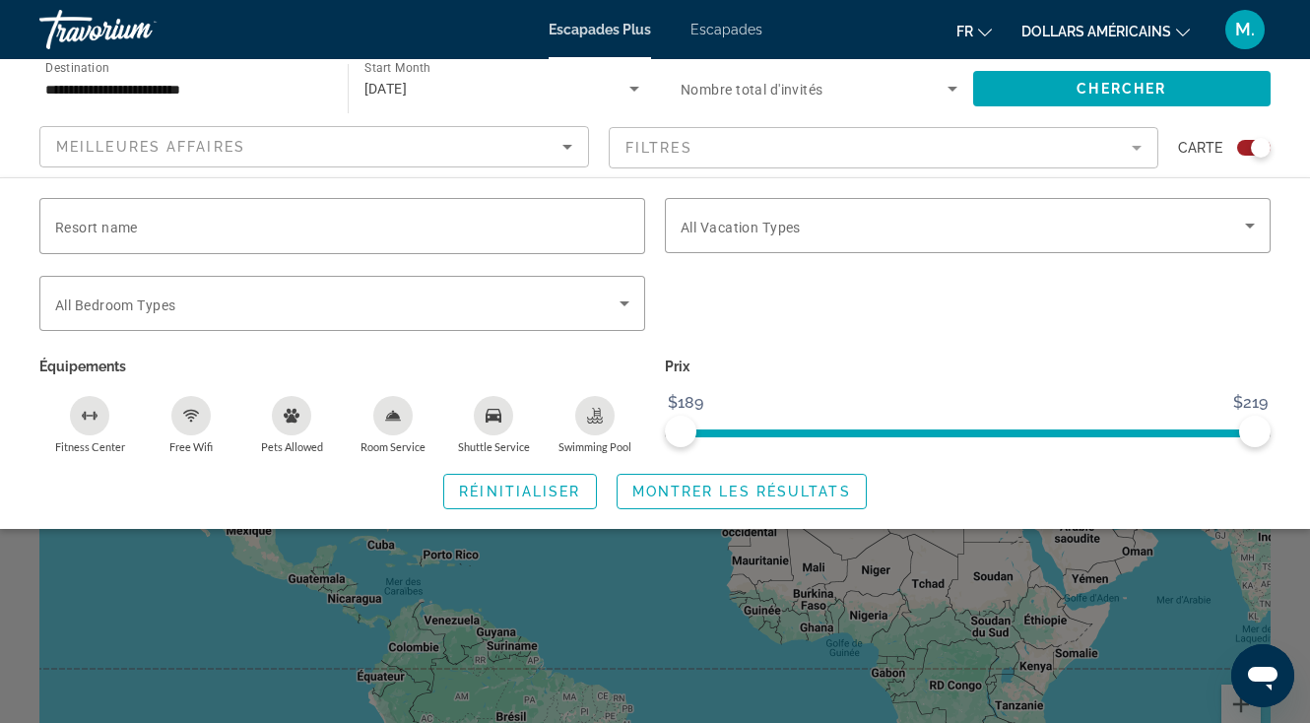
click at [789, 571] on div "Search widget" at bounding box center [655, 510] width 1310 height 428
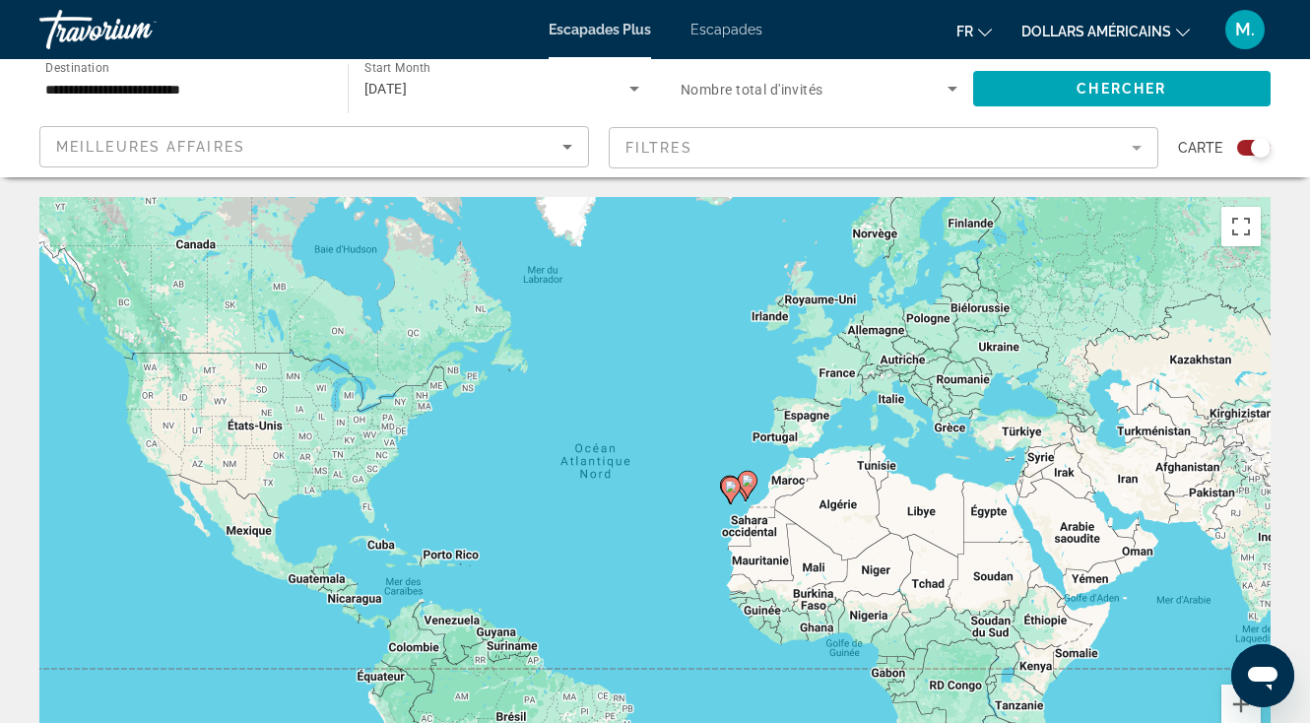
click at [587, 90] on div "[DATE]" at bounding box center [498, 89] width 266 height 24
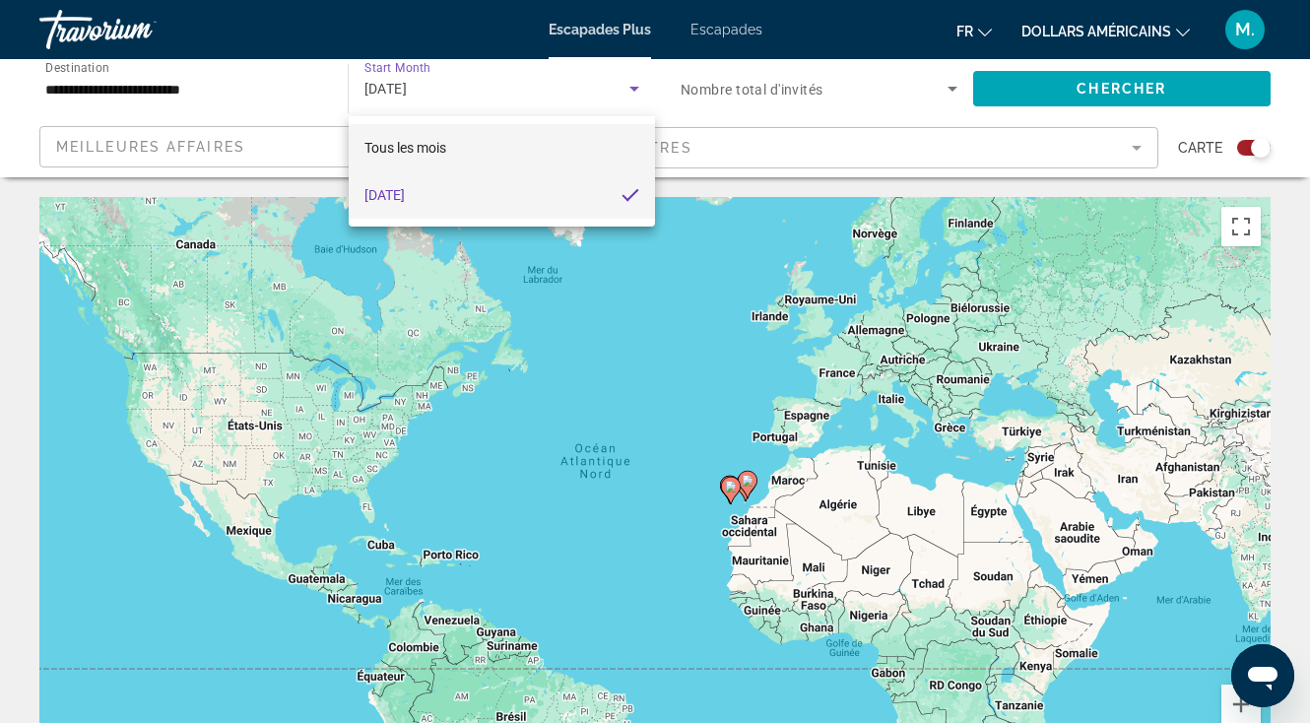
click at [486, 147] on mat-option "Tous les mois" at bounding box center [502, 147] width 307 height 47
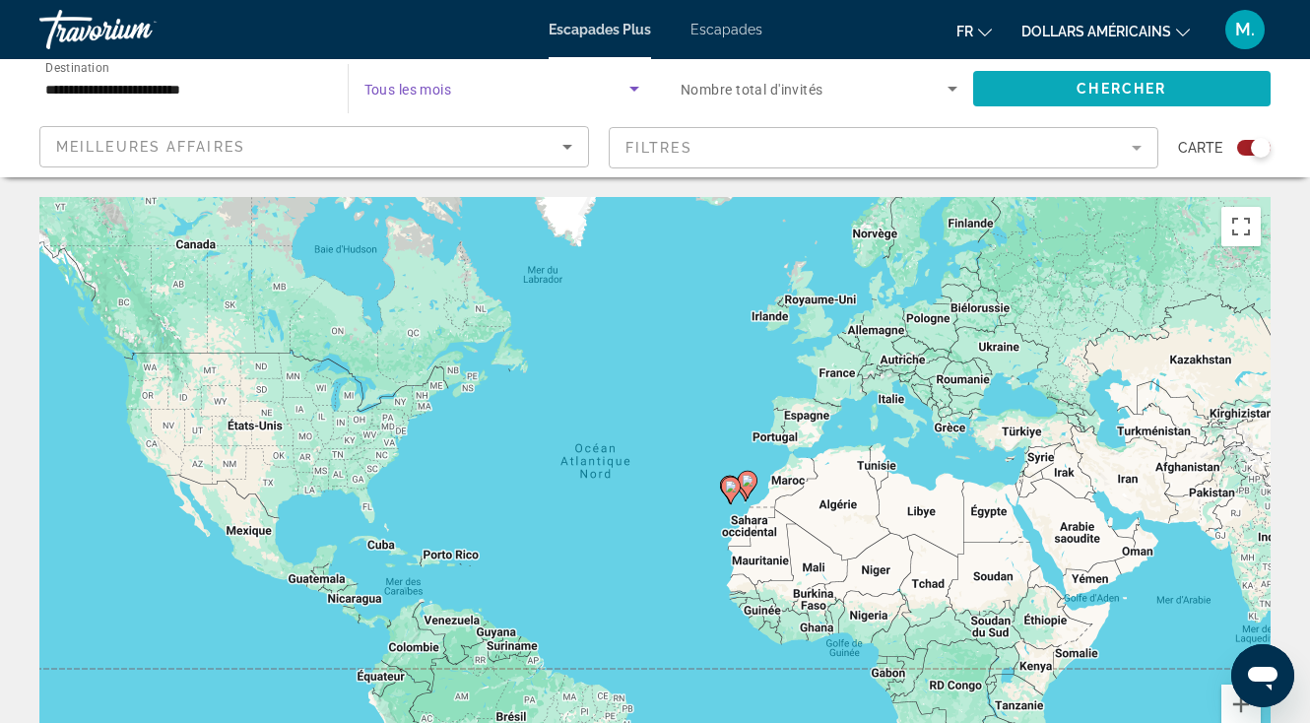
click at [1167, 81] on span "Chercher" at bounding box center [1122, 89] width 90 height 16
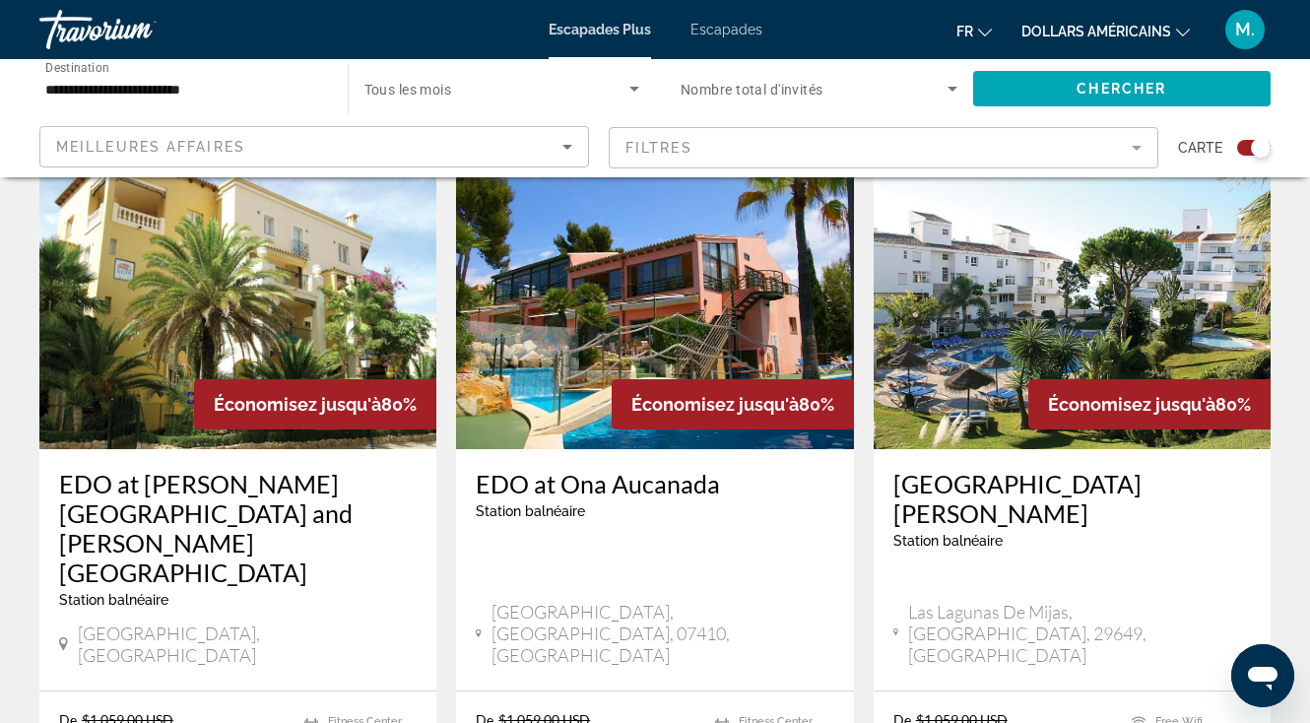
scroll to position [1471, 0]
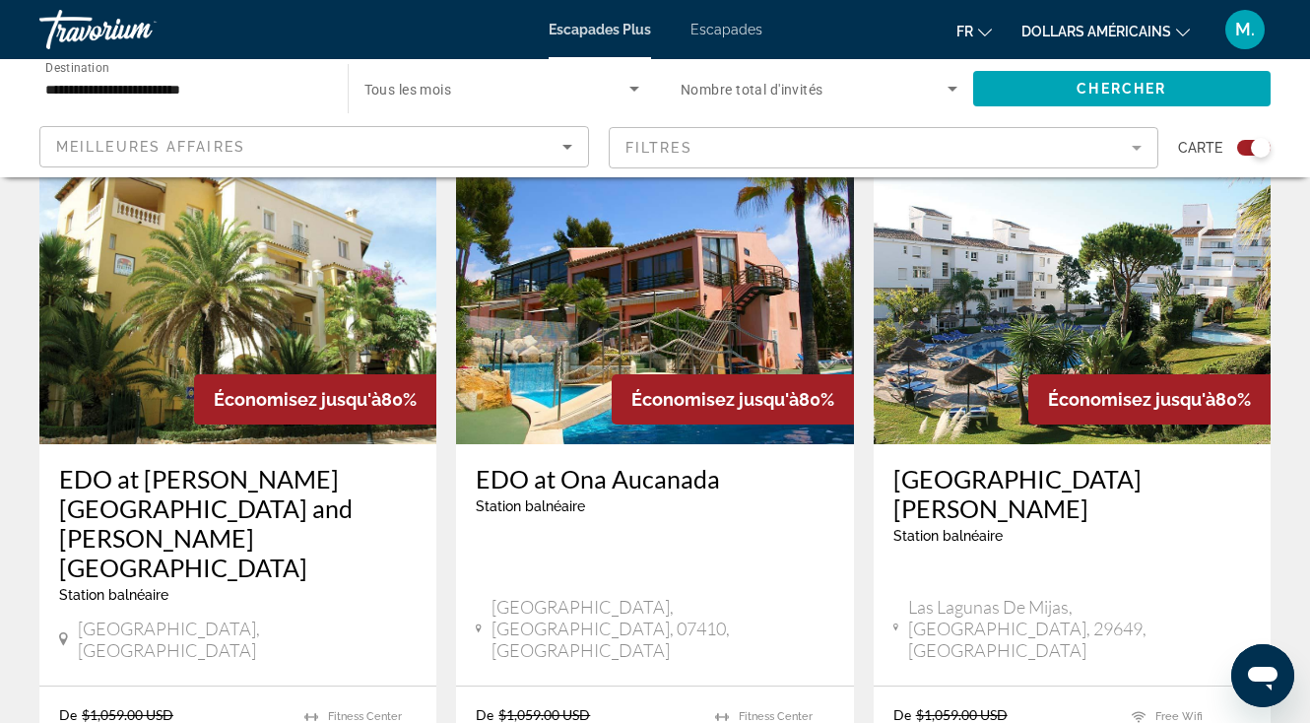
click at [720, 274] on img "Contenu principal" at bounding box center [654, 286] width 397 height 315
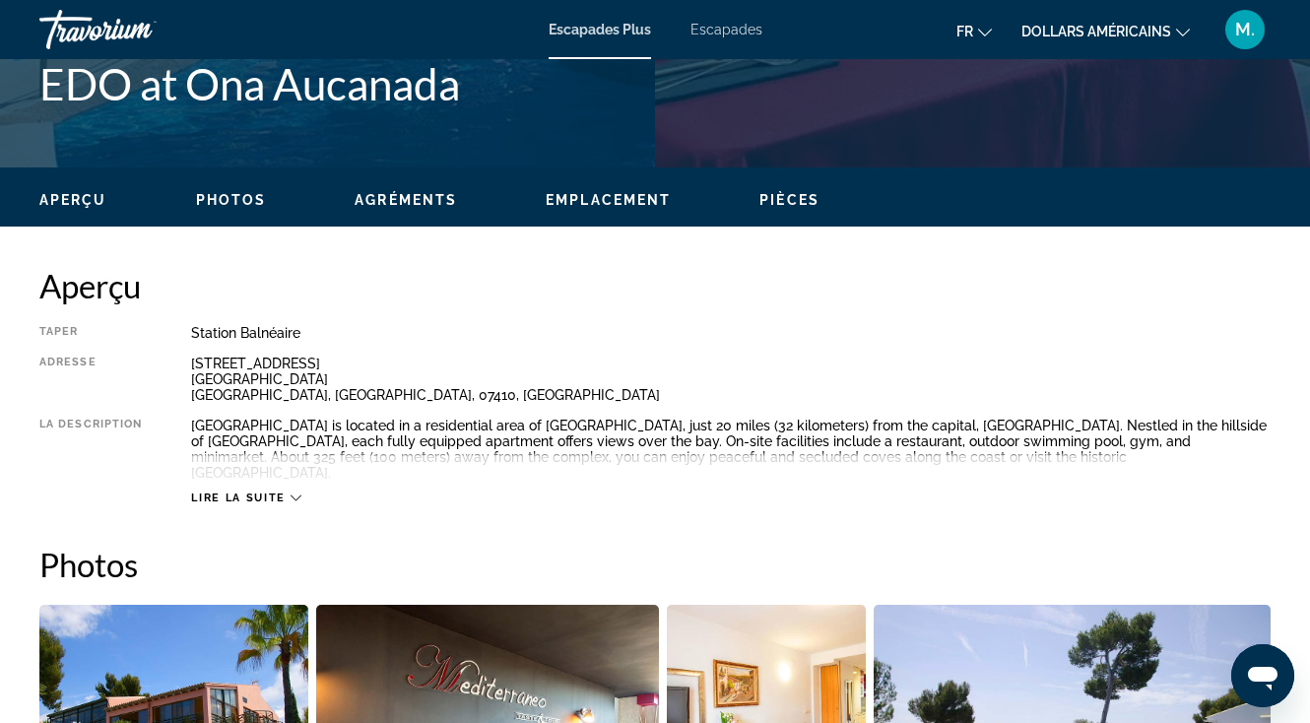
scroll to position [813, 0]
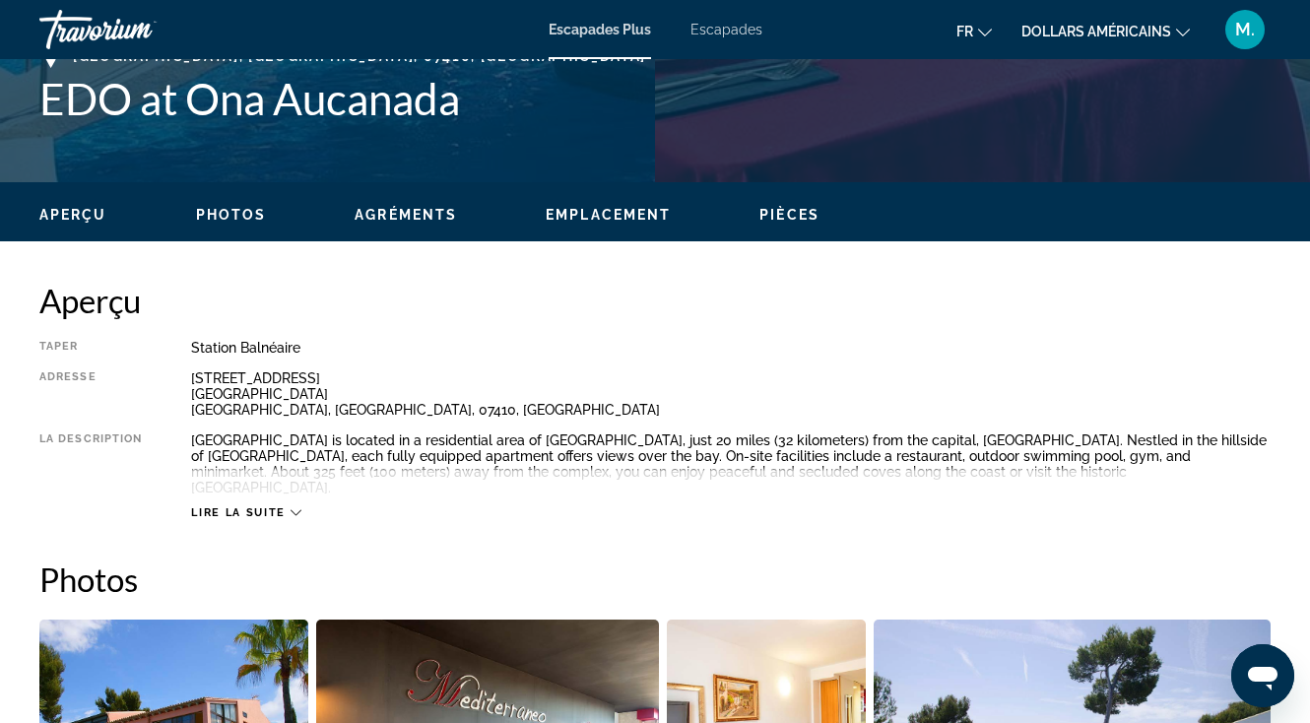
click at [273, 506] on span "Lire la suite" at bounding box center [238, 512] width 94 height 13
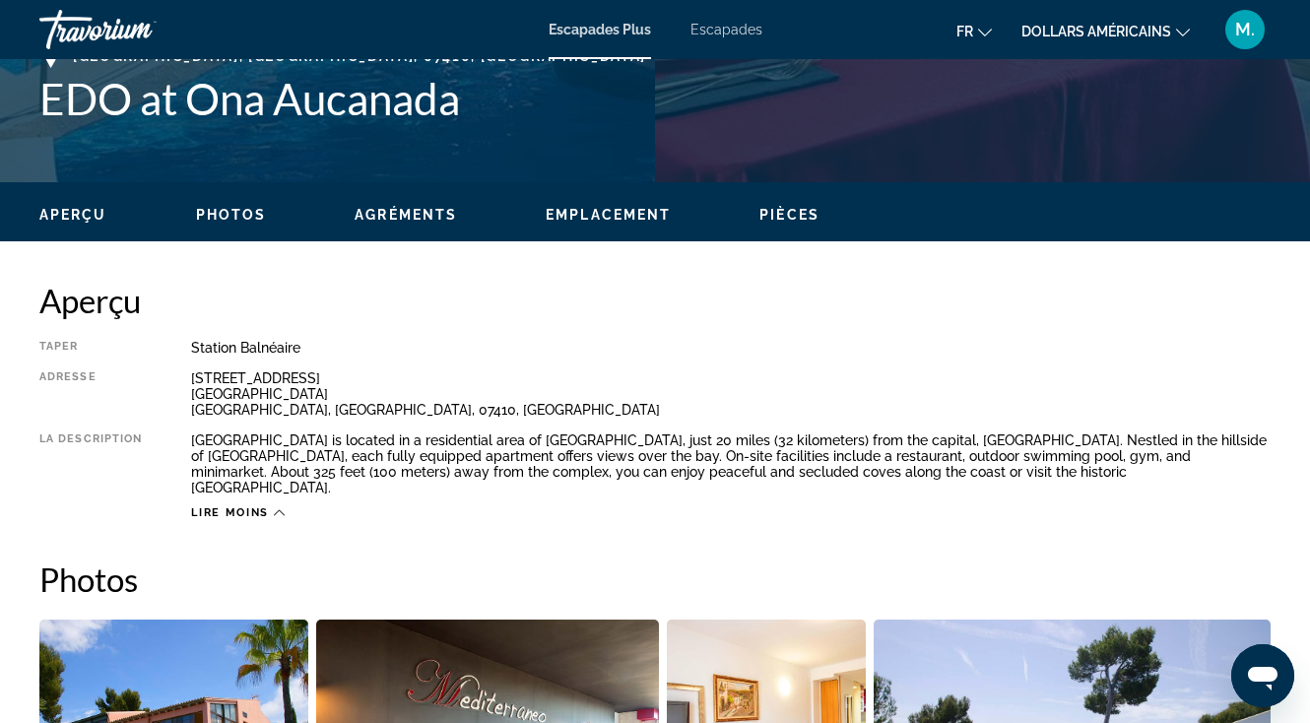
click at [987, 23] on mat-icon "Changer de langue" at bounding box center [985, 30] width 14 height 14
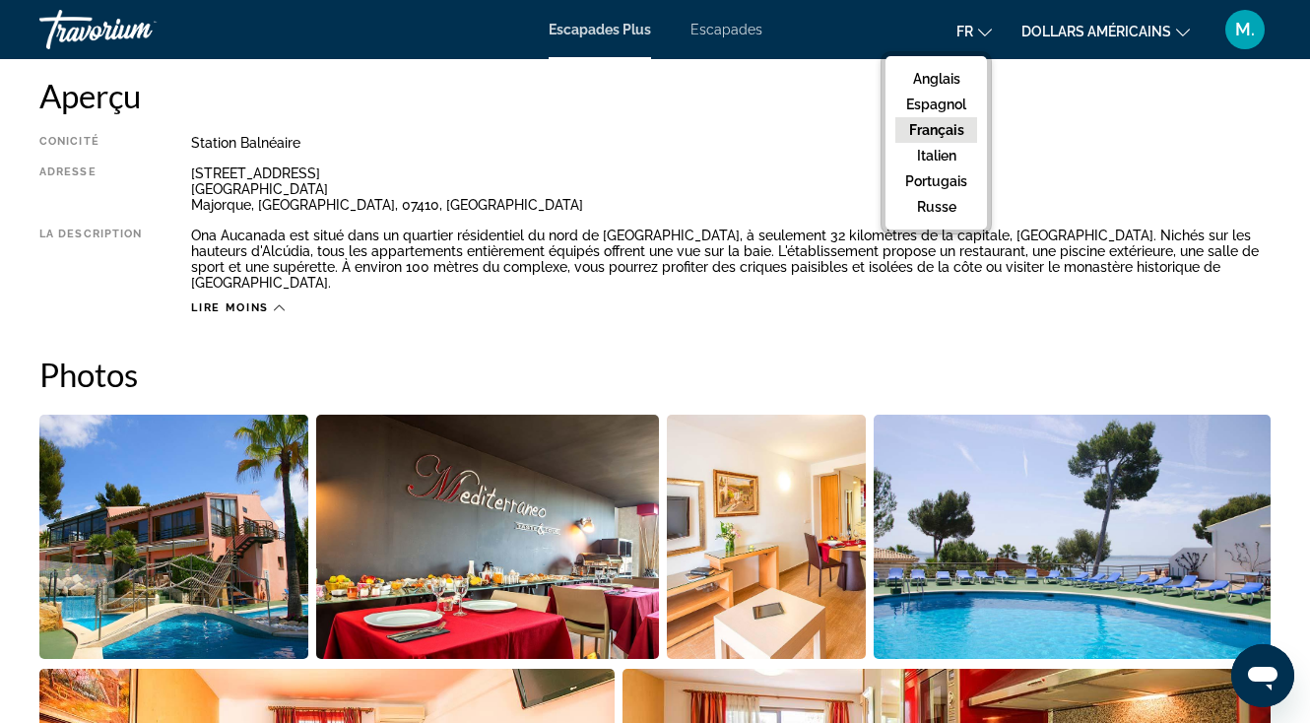
scroll to position [690, 0]
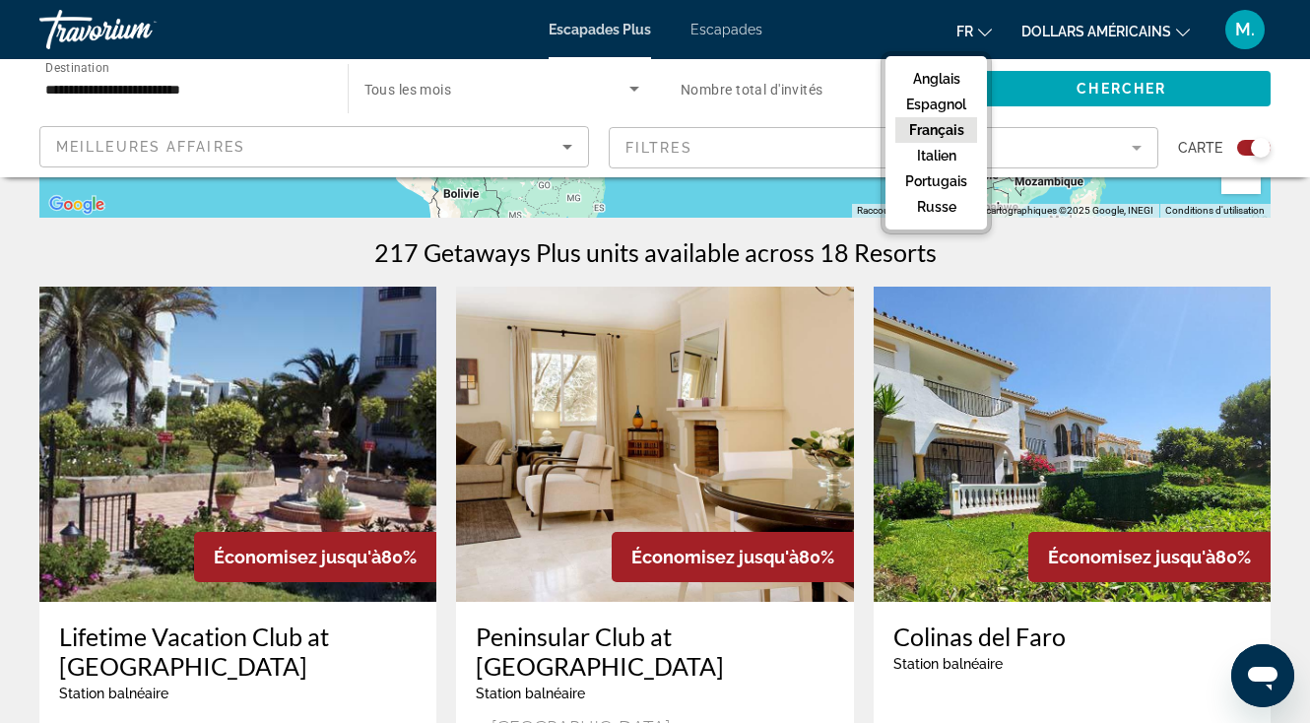
scroll to position [549, 0]
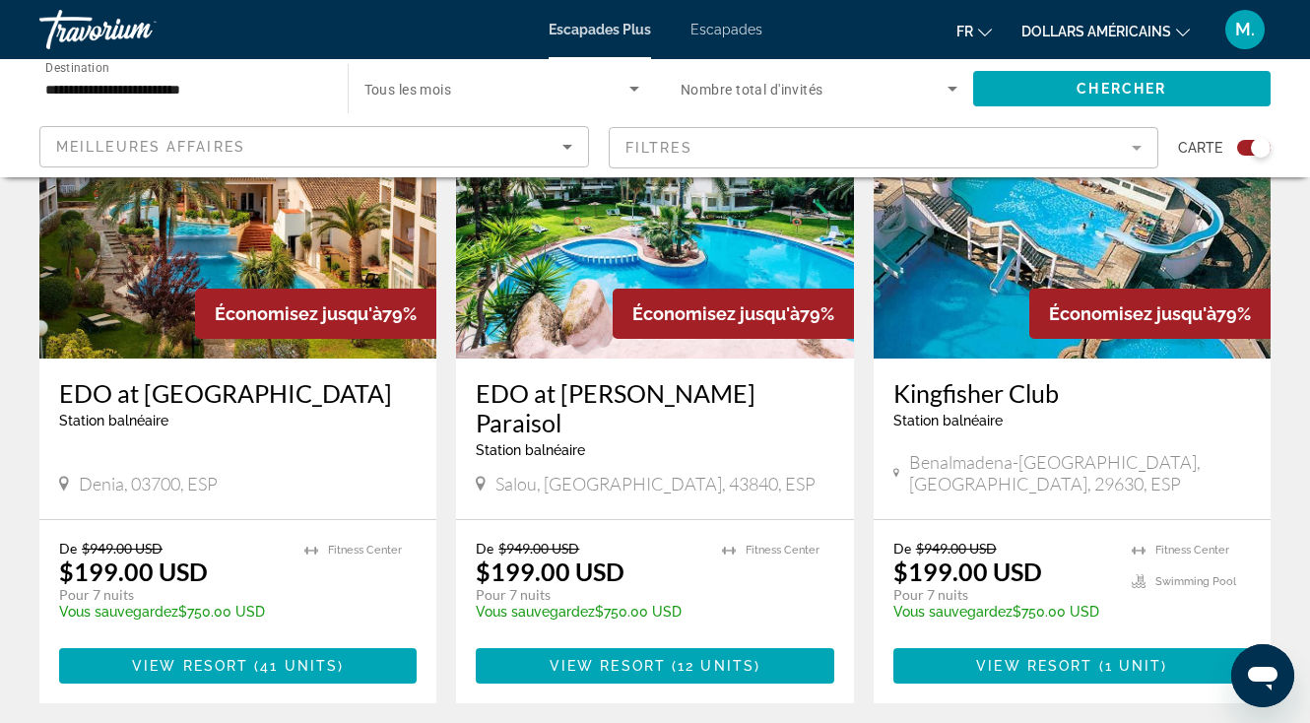
scroll to position [3081, 0]
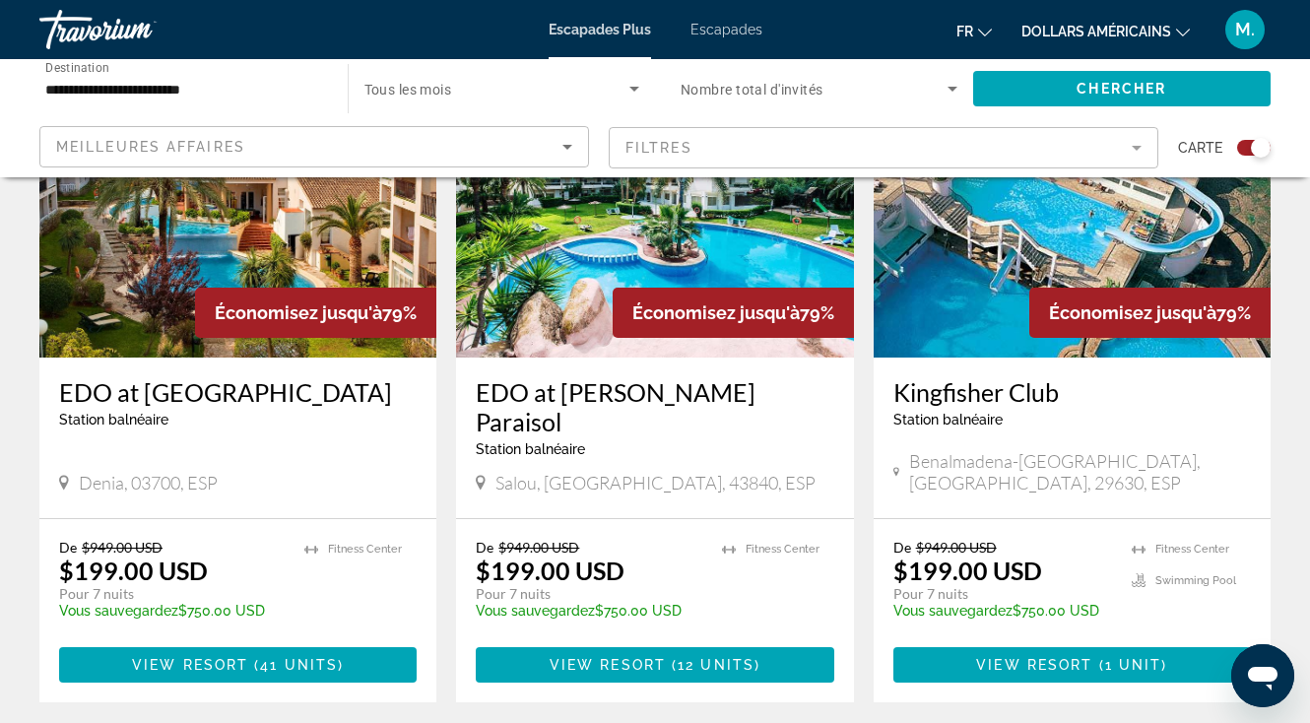
click at [234, 142] on span "Meilleures affaires" at bounding box center [150, 147] width 189 height 16
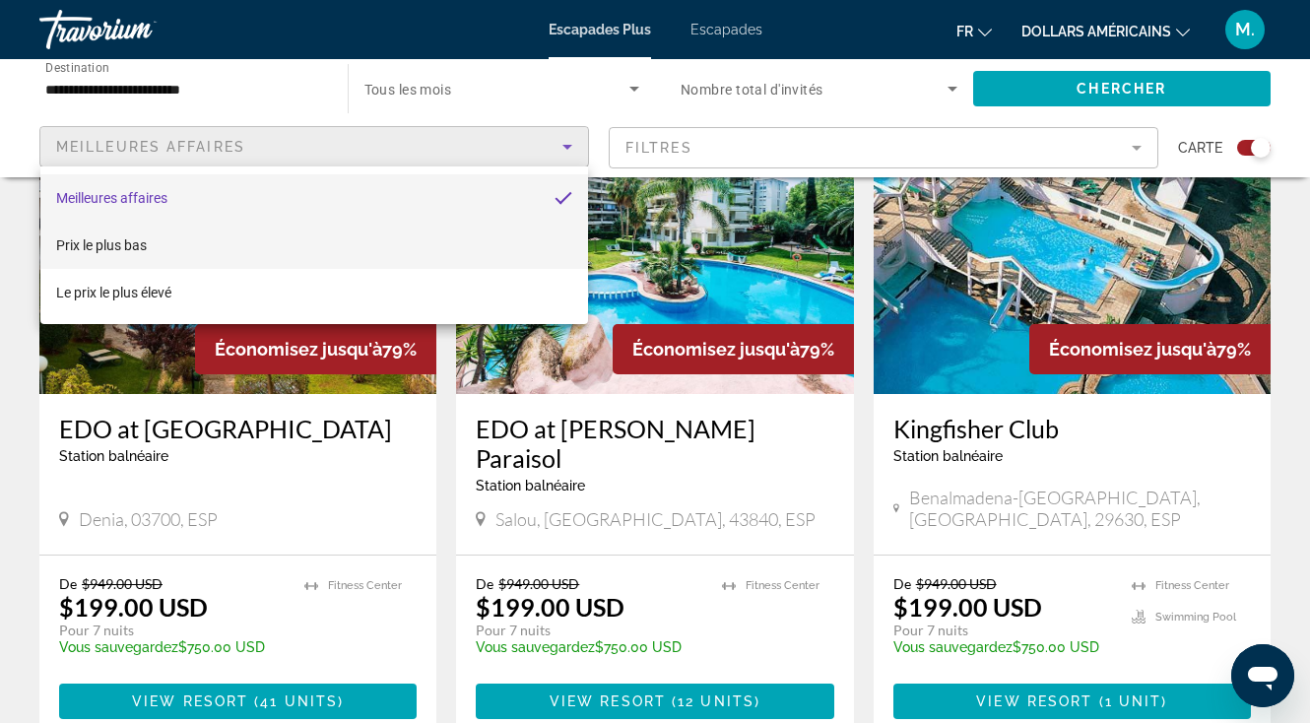
scroll to position [3042, 0]
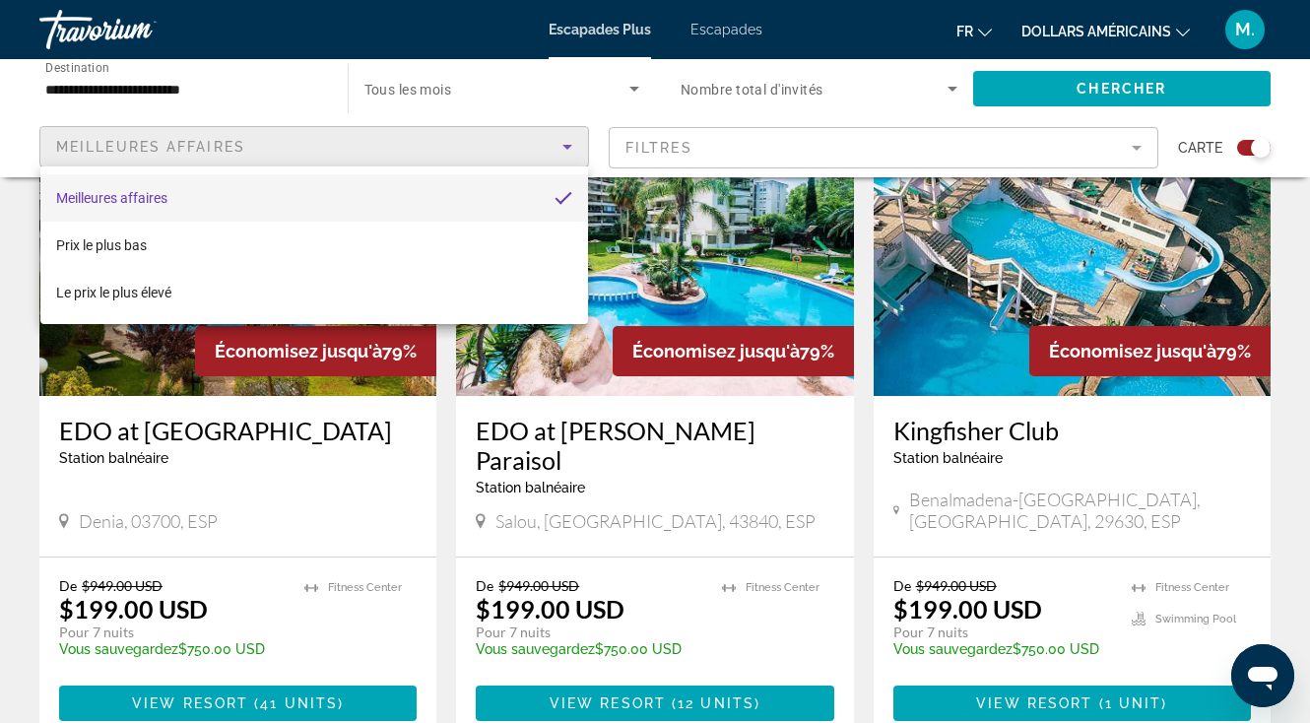
click at [152, 74] on div at bounding box center [655, 361] width 1310 height 723
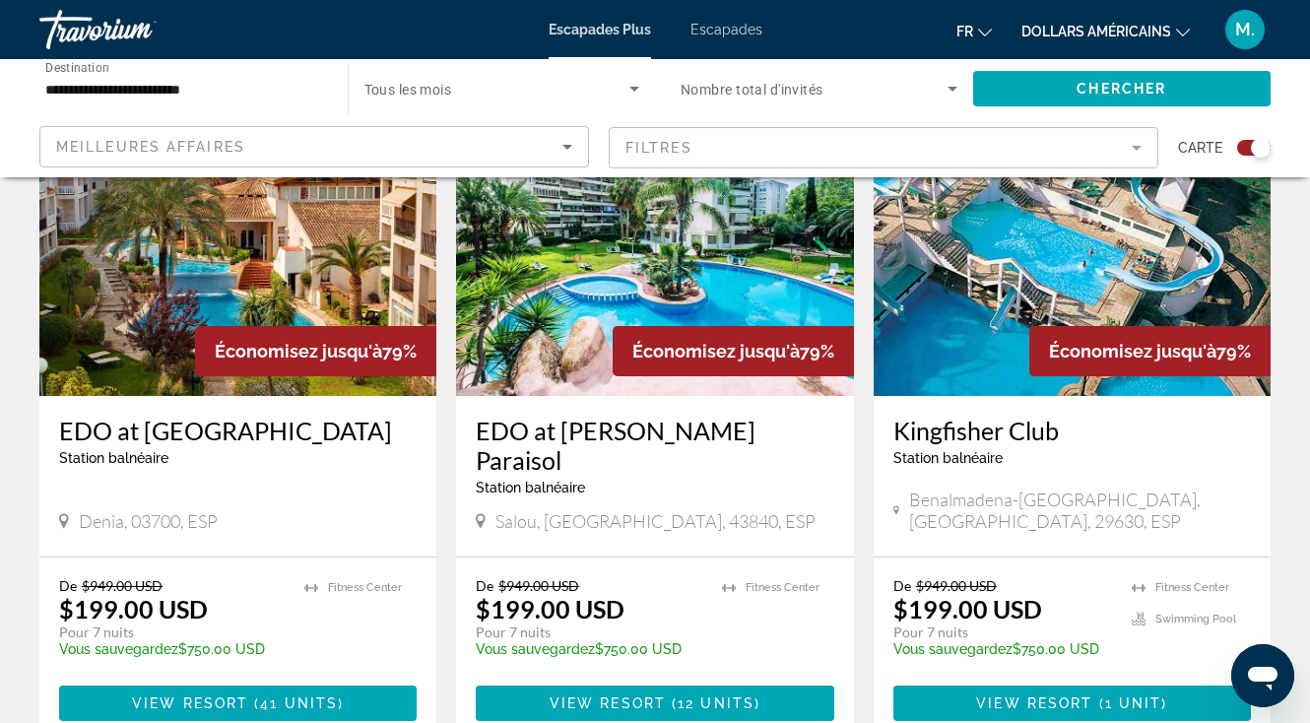
click at [150, 88] on input "**********" at bounding box center [183, 90] width 277 height 24
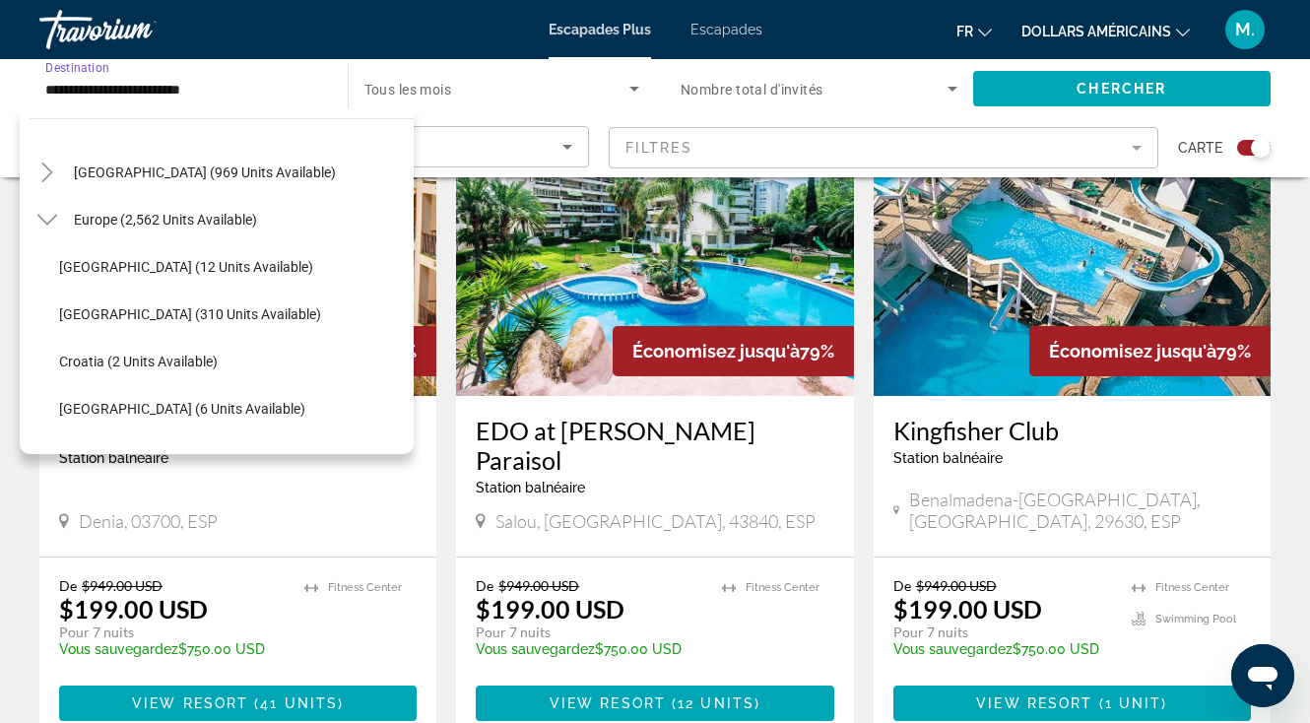
scroll to position [207, 0]
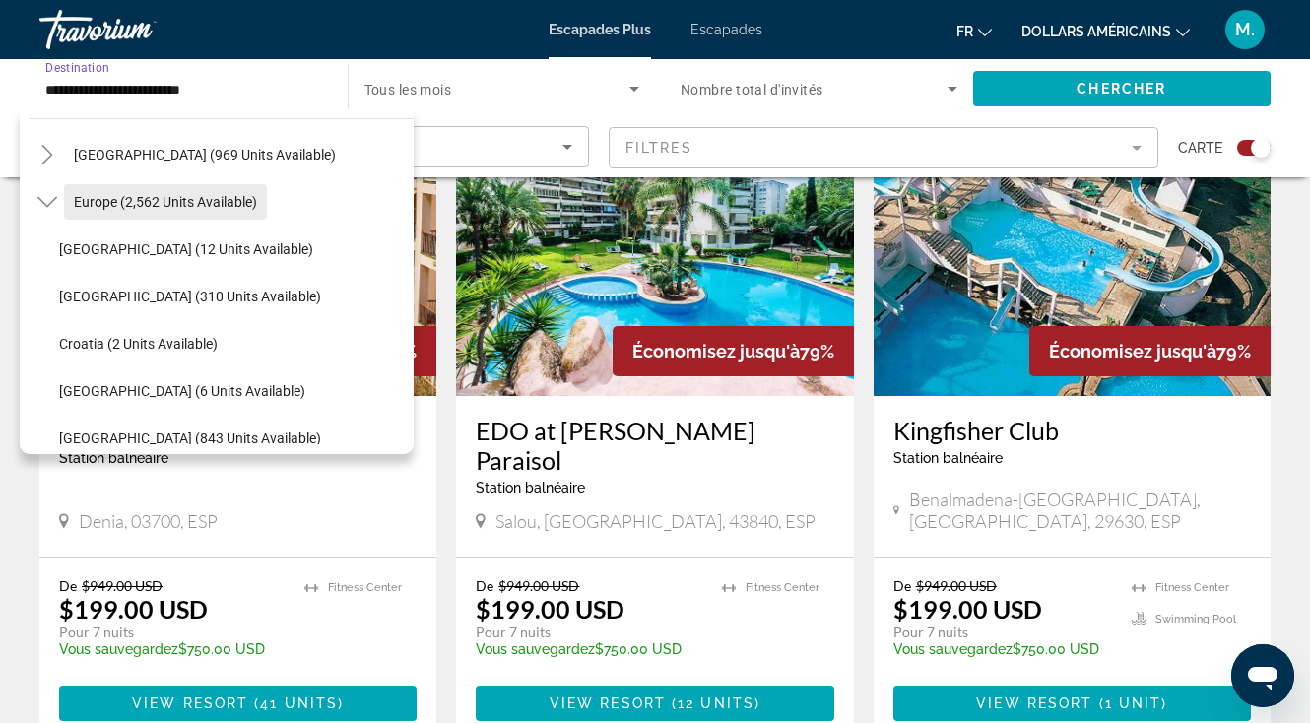
click at [195, 203] on span "Europe (2,562 units available)" at bounding box center [165, 202] width 183 height 16
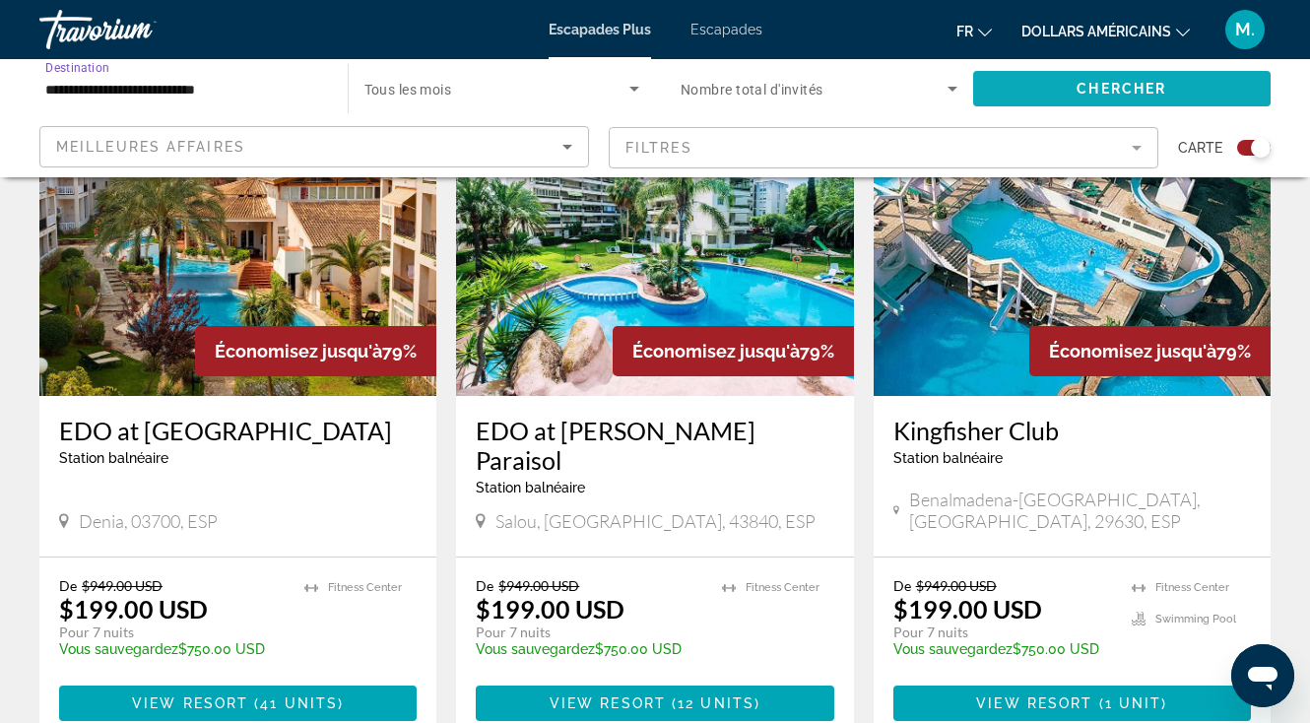
click at [1147, 78] on span "Search widget" at bounding box center [1122, 88] width 299 height 47
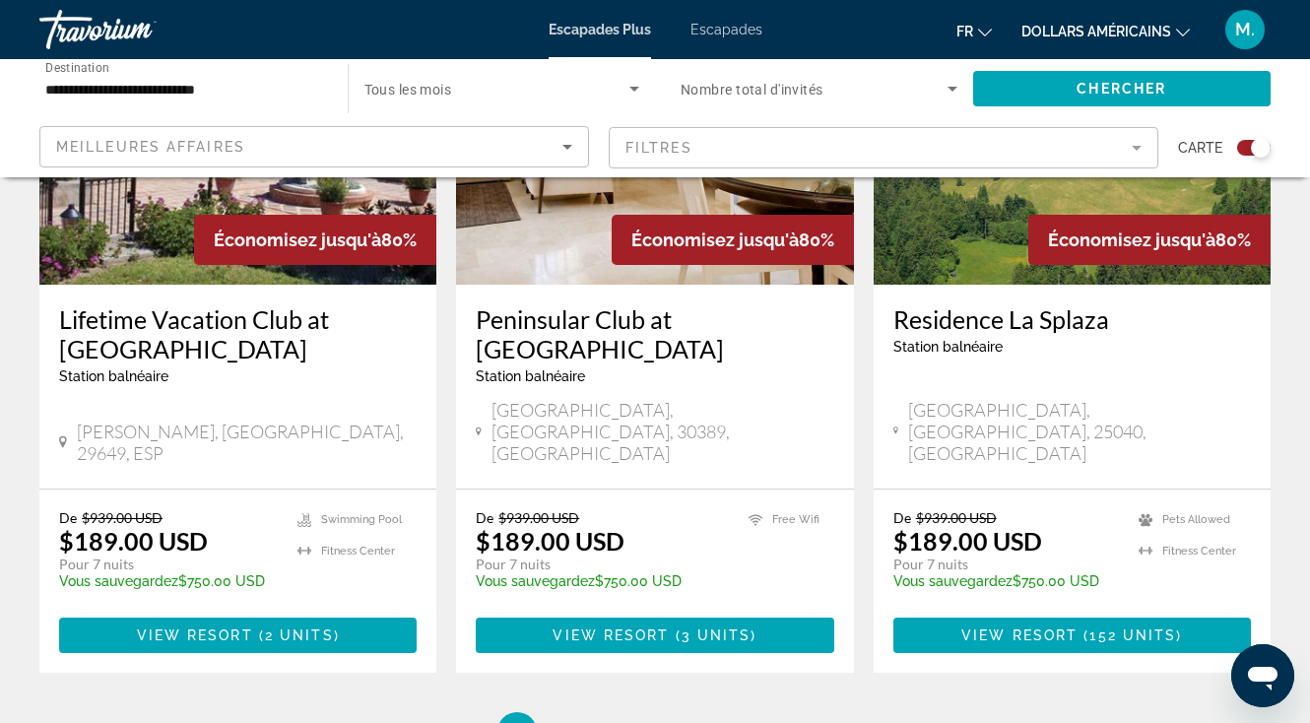
scroll to position [3284, 0]
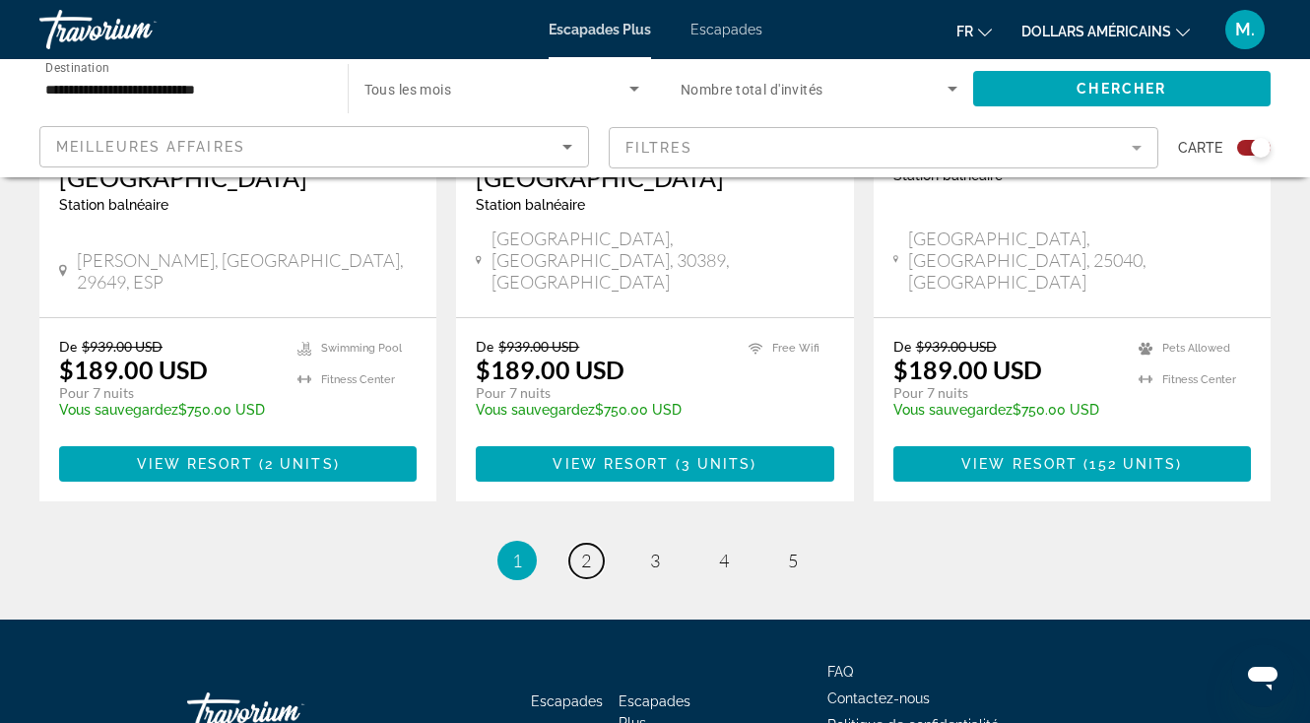
click at [583, 550] on span "2" at bounding box center [586, 561] width 10 height 22
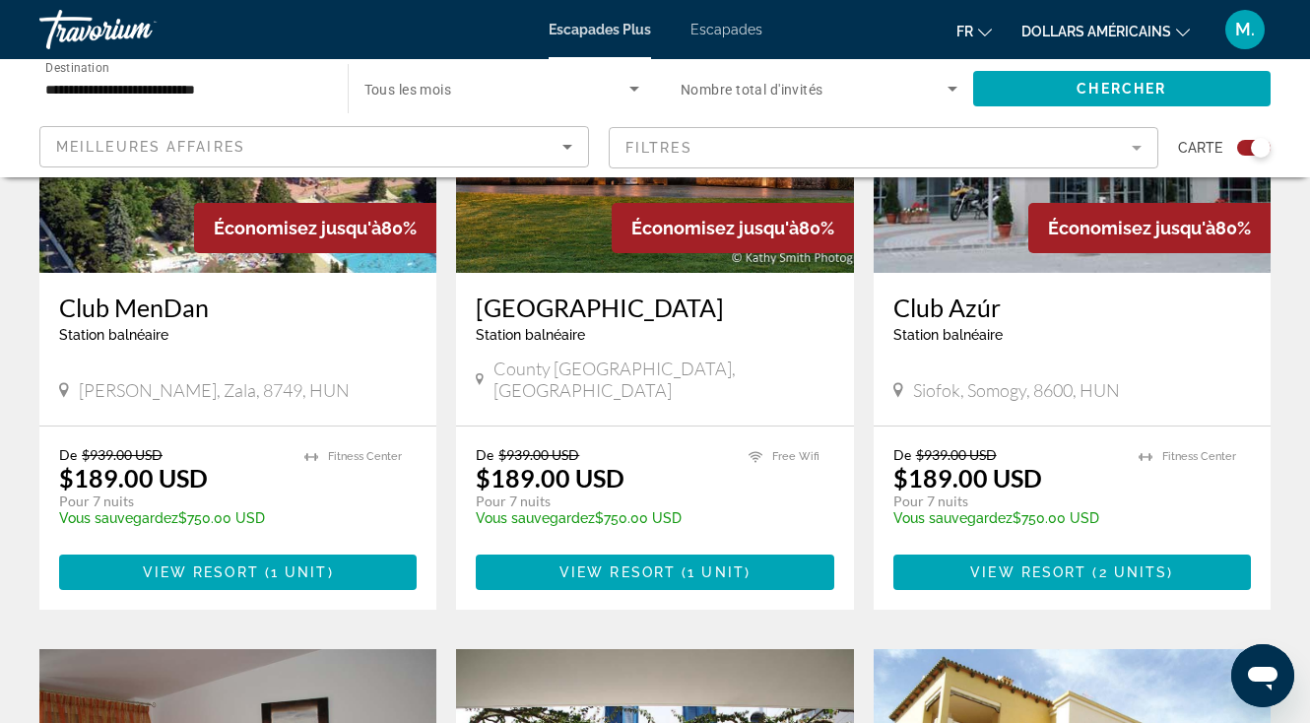
scroll to position [1595, 0]
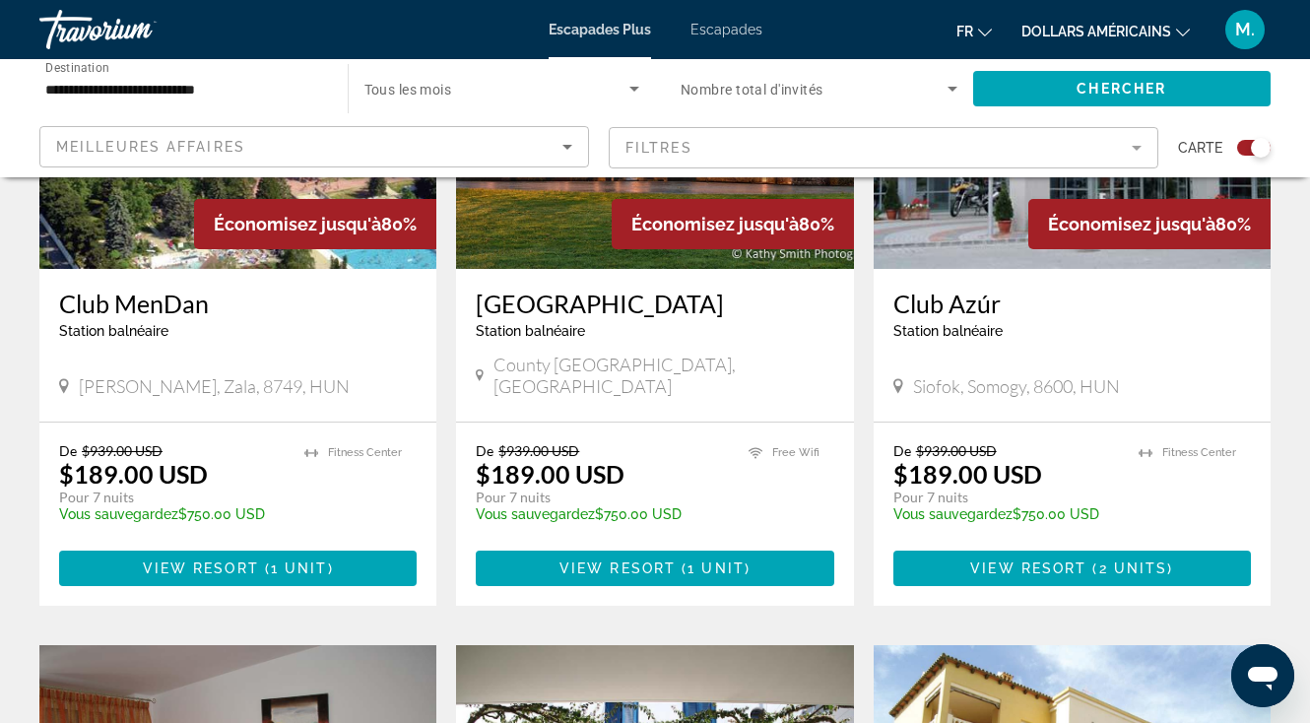
click at [256, 57] on mat-toolbar "Escapades Plus Escapades fr Anglais Espagnol Français italien Portugais russe d…" at bounding box center [655, 29] width 1310 height 59
click at [221, 88] on input "**********" at bounding box center [183, 90] width 277 height 24
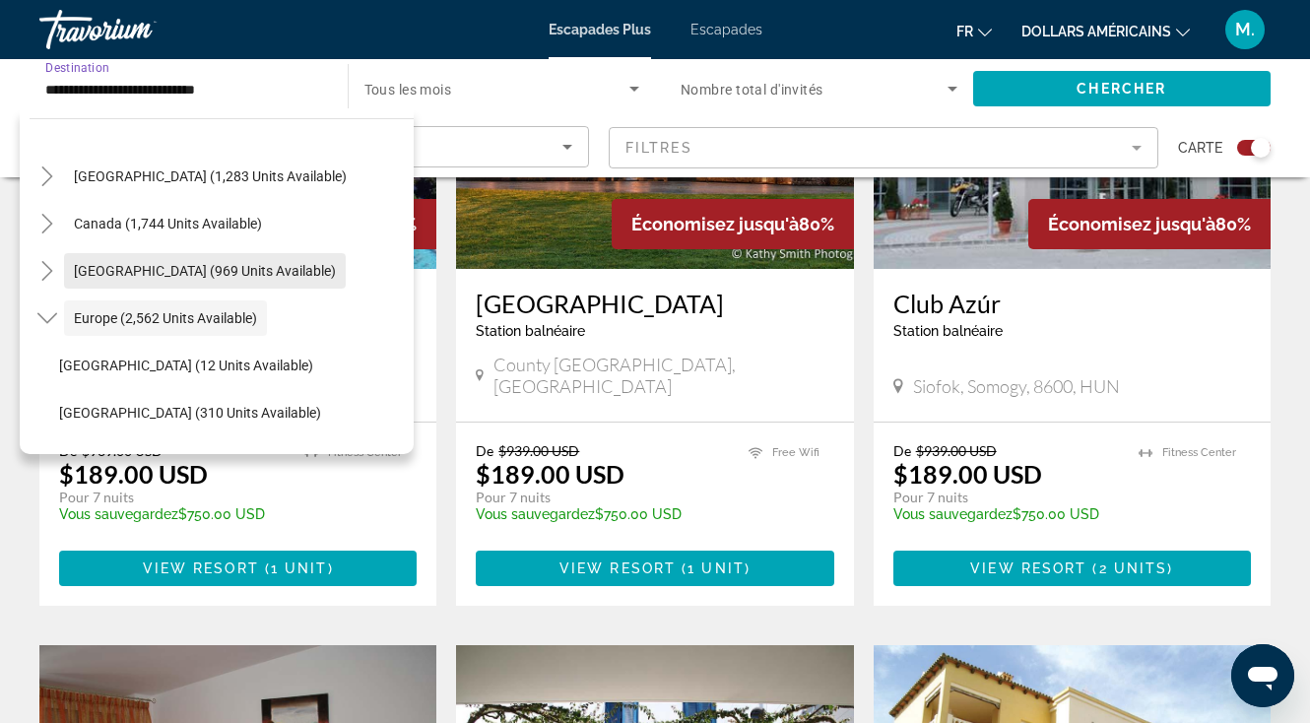
scroll to position [90, 0]
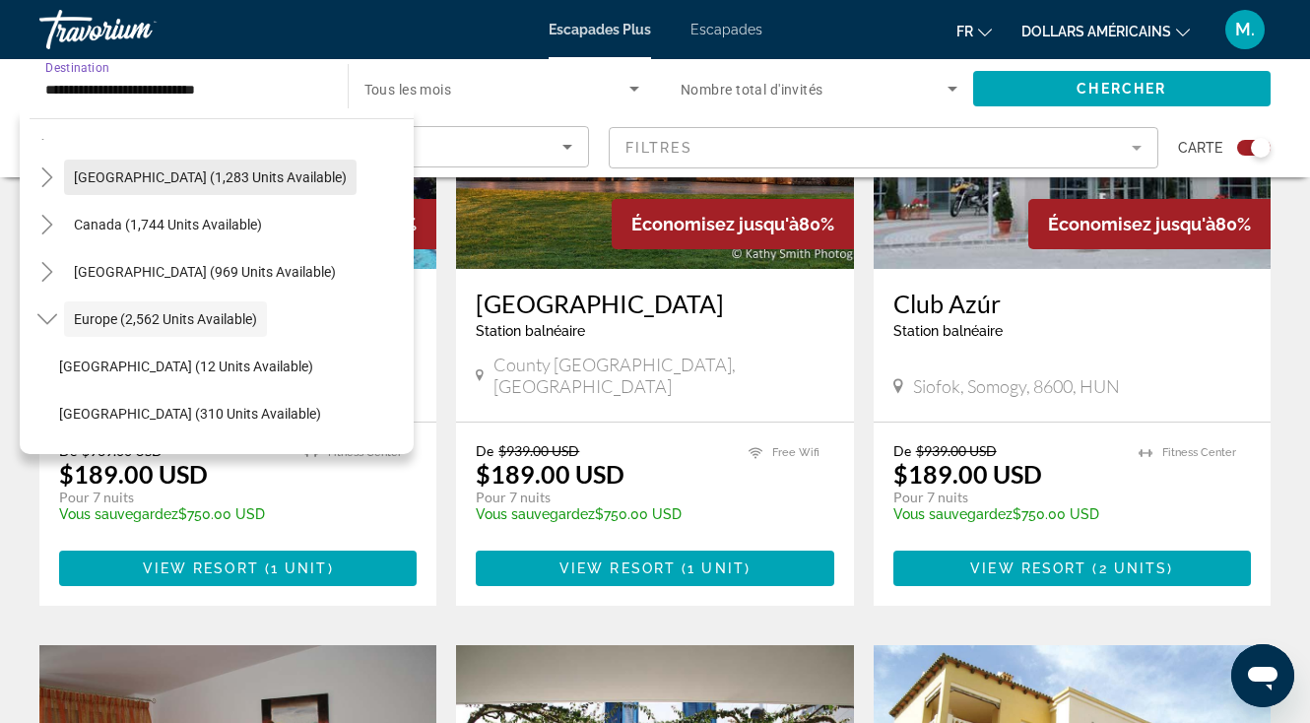
click at [179, 176] on span "[GEOGRAPHIC_DATA] (1,283 units available)" at bounding box center [210, 177] width 273 height 16
type input "**********"
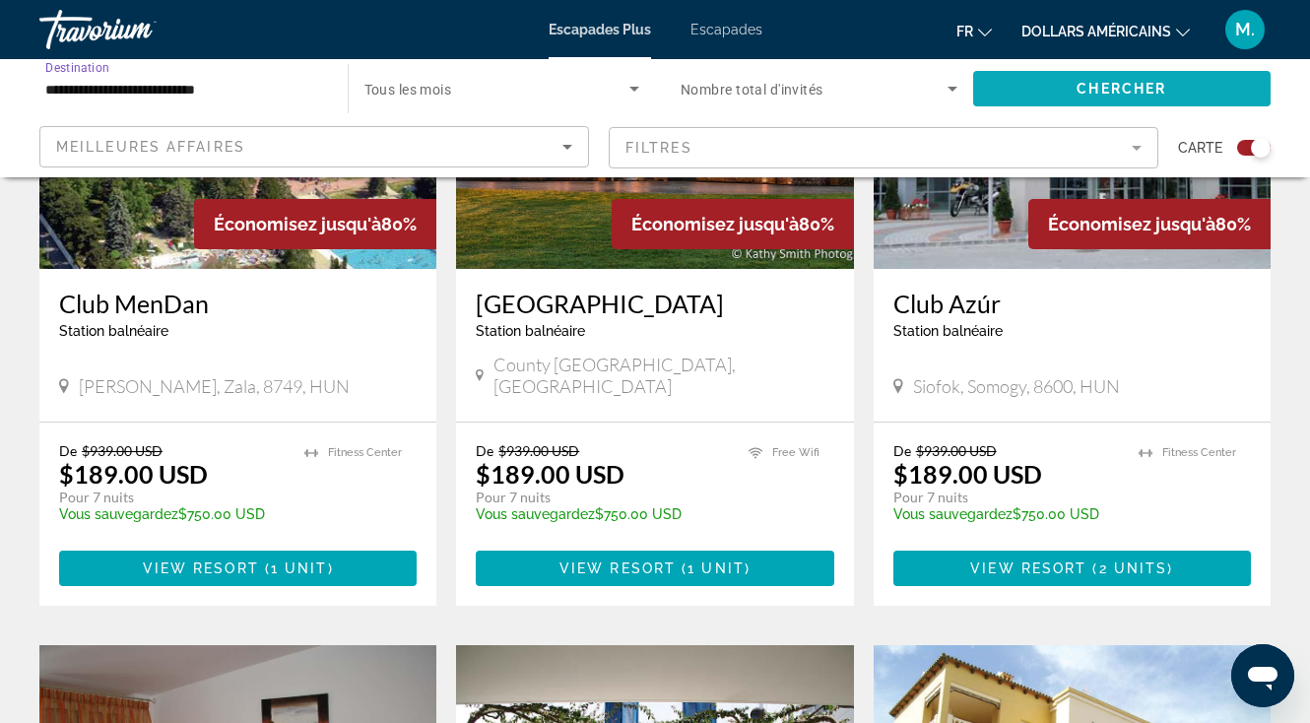
click at [1052, 96] on span "Search widget" at bounding box center [1122, 88] width 299 height 47
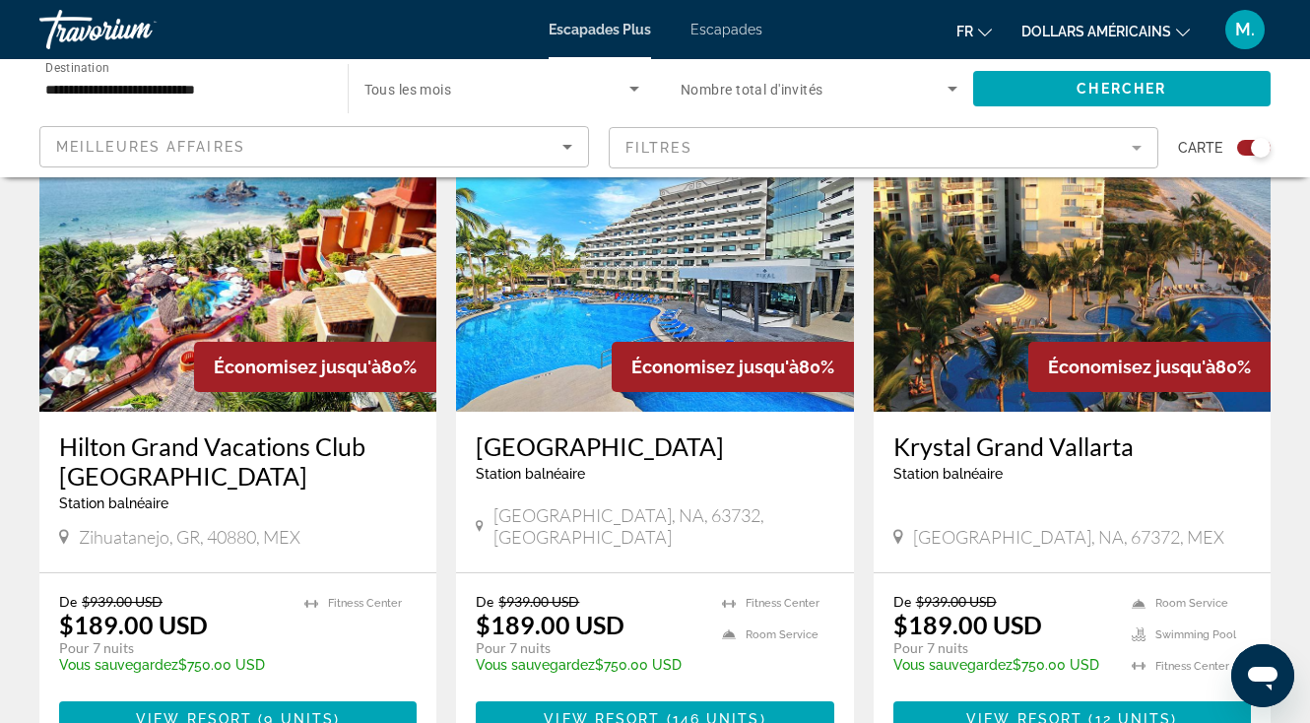
scroll to position [2155, 0]
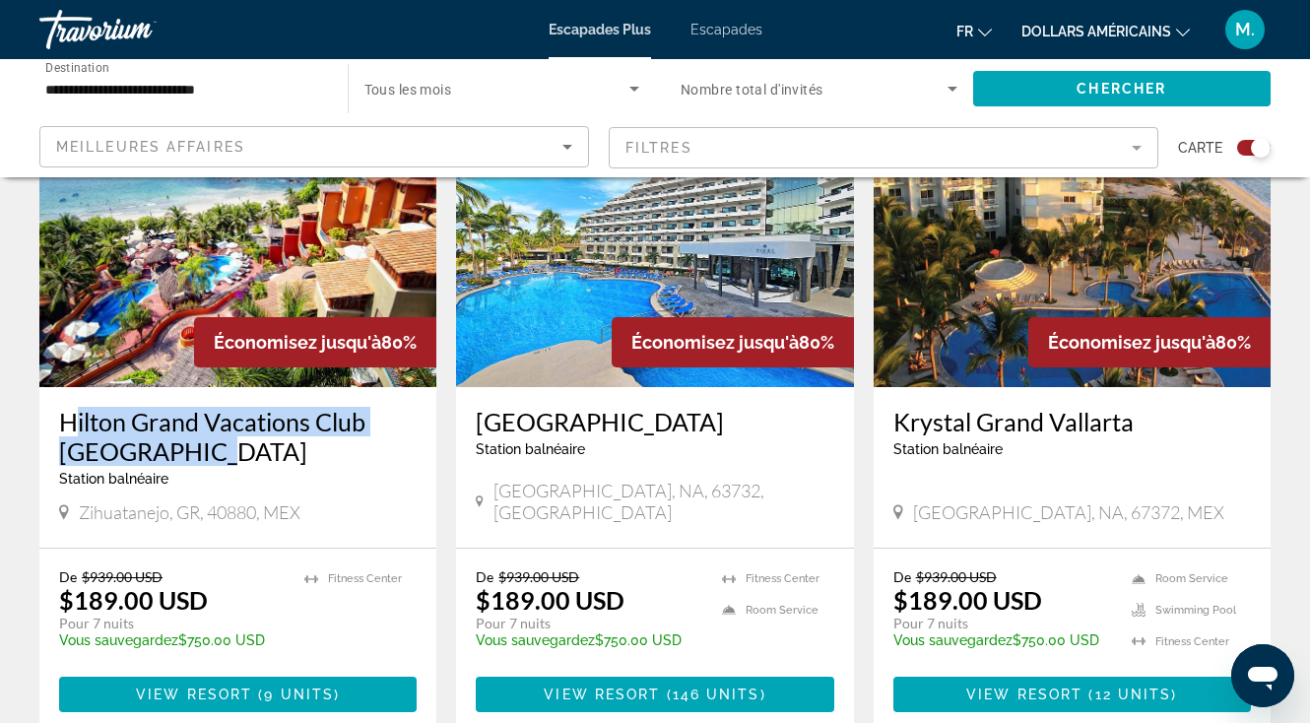
drag, startPoint x: 51, startPoint y: 446, endPoint x: 195, endPoint y: 487, distance: 149.4
click at [195, 487] on div "Hilton Grand Vacations Club [GEOGRAPHIC_DATA] balnéaire - Ceci est une station …" at bounding box center [237, 467] width 397 height 161
copy h3 "Hilton Grand Vacations Club [GEOGRAPHIC_DATA]"
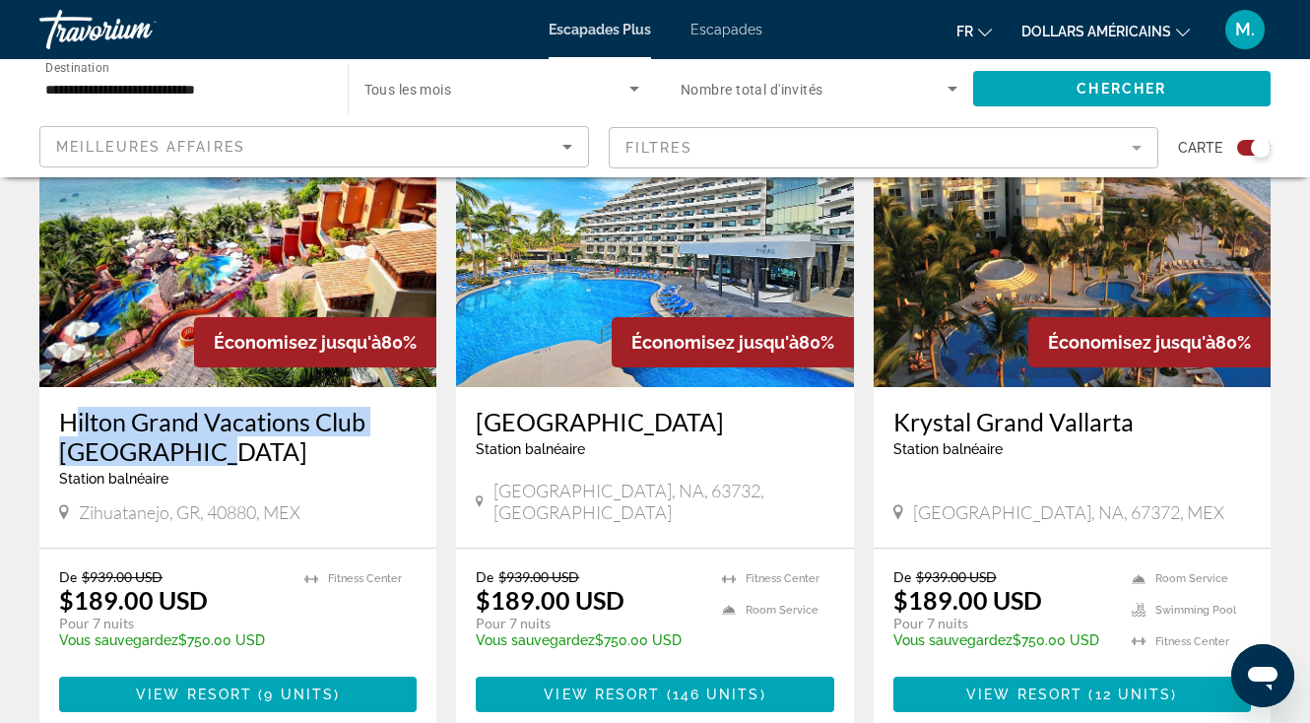
click at [169, 445] on h3 "Hilton Grand Vacations Club [GEOGRAPHIC_DATA]" at bounding box center [238, 436] width 358 height 59
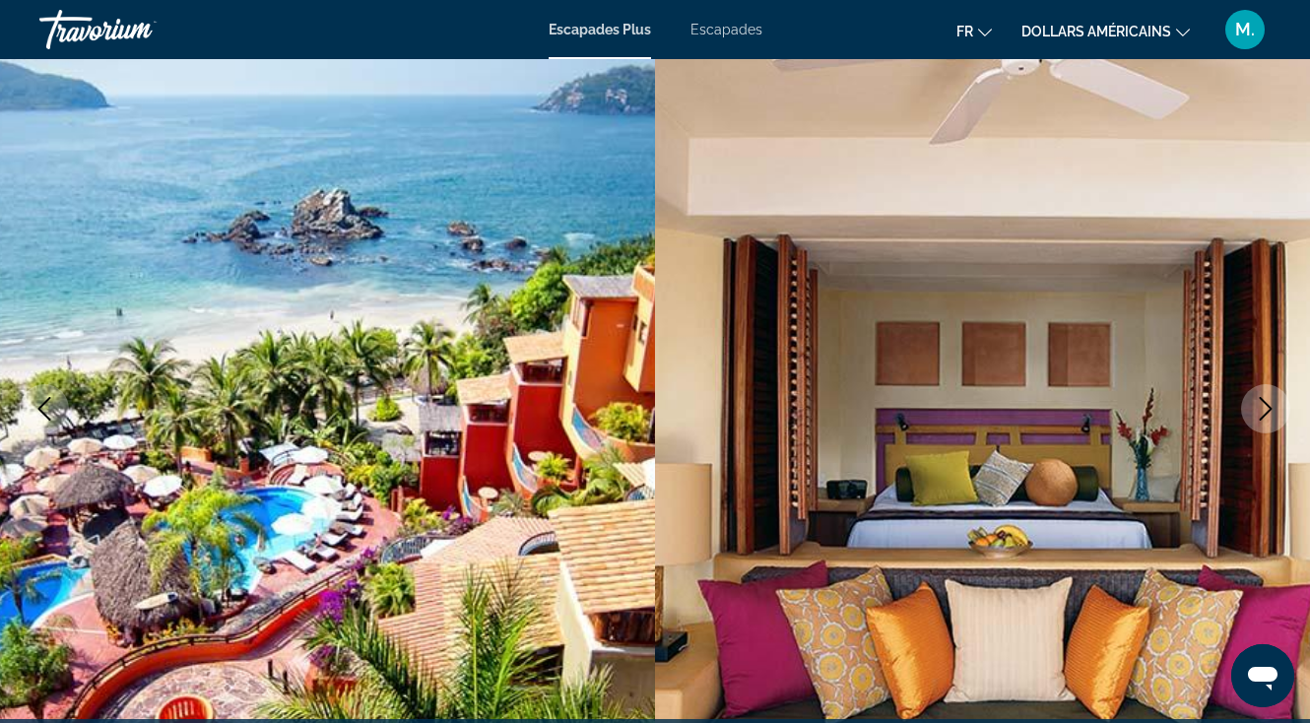
scroll to position [119, 0]
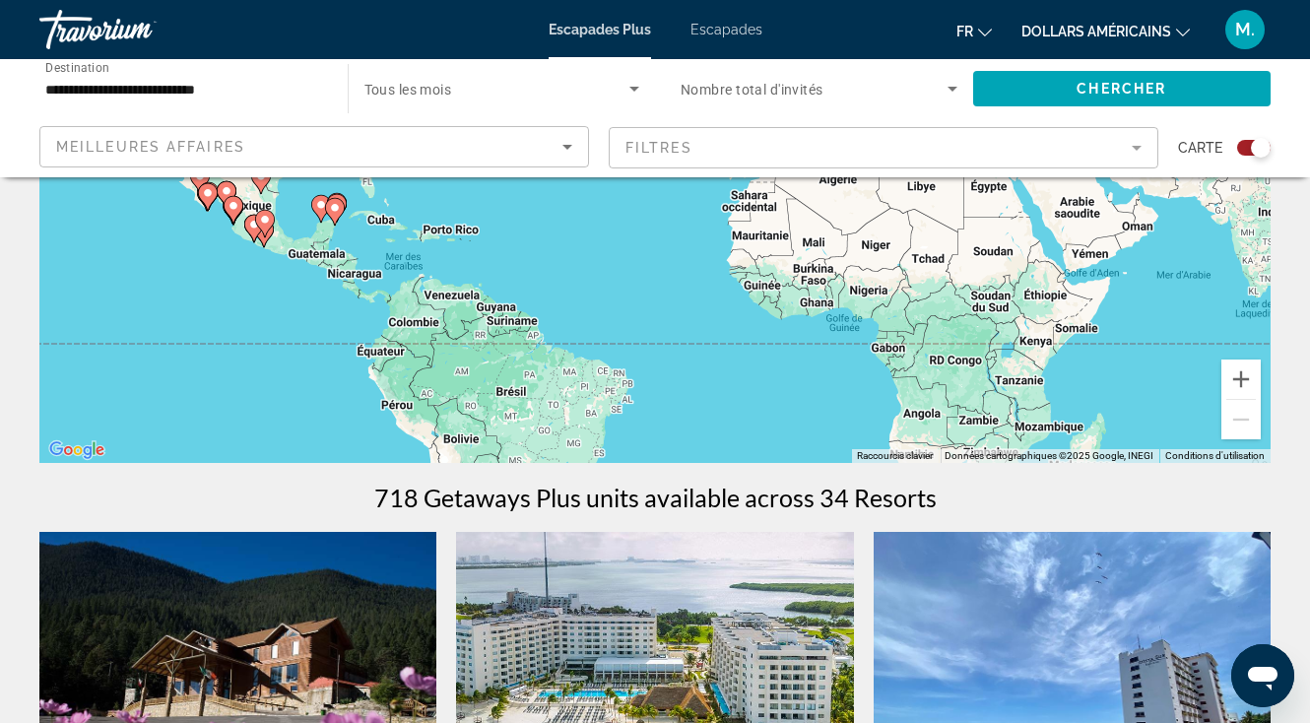
scroll to position [82, 0]
